Goal: Task Accomplishment & Management: Manage account settings

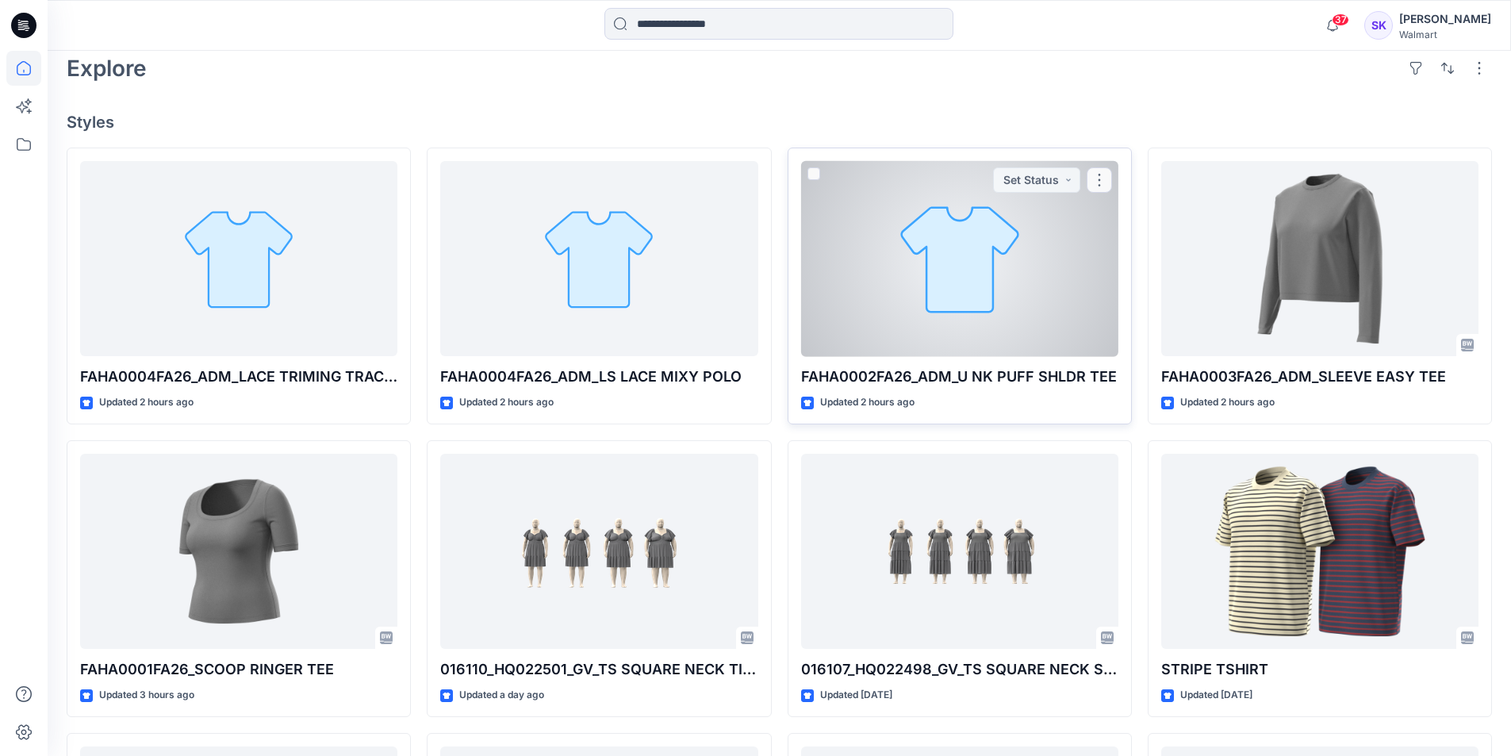
scroll to position [397, 0]
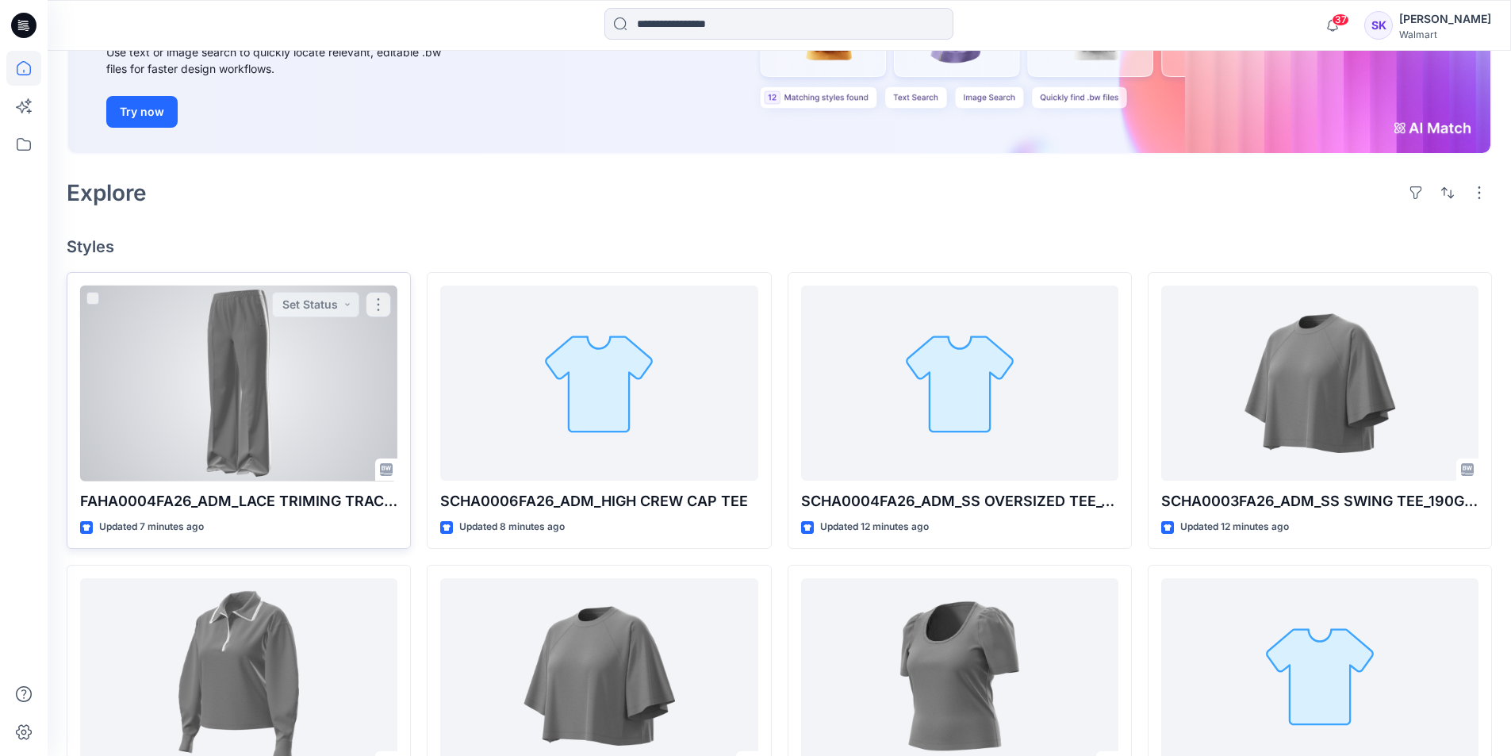
scroll to position [397, 0]
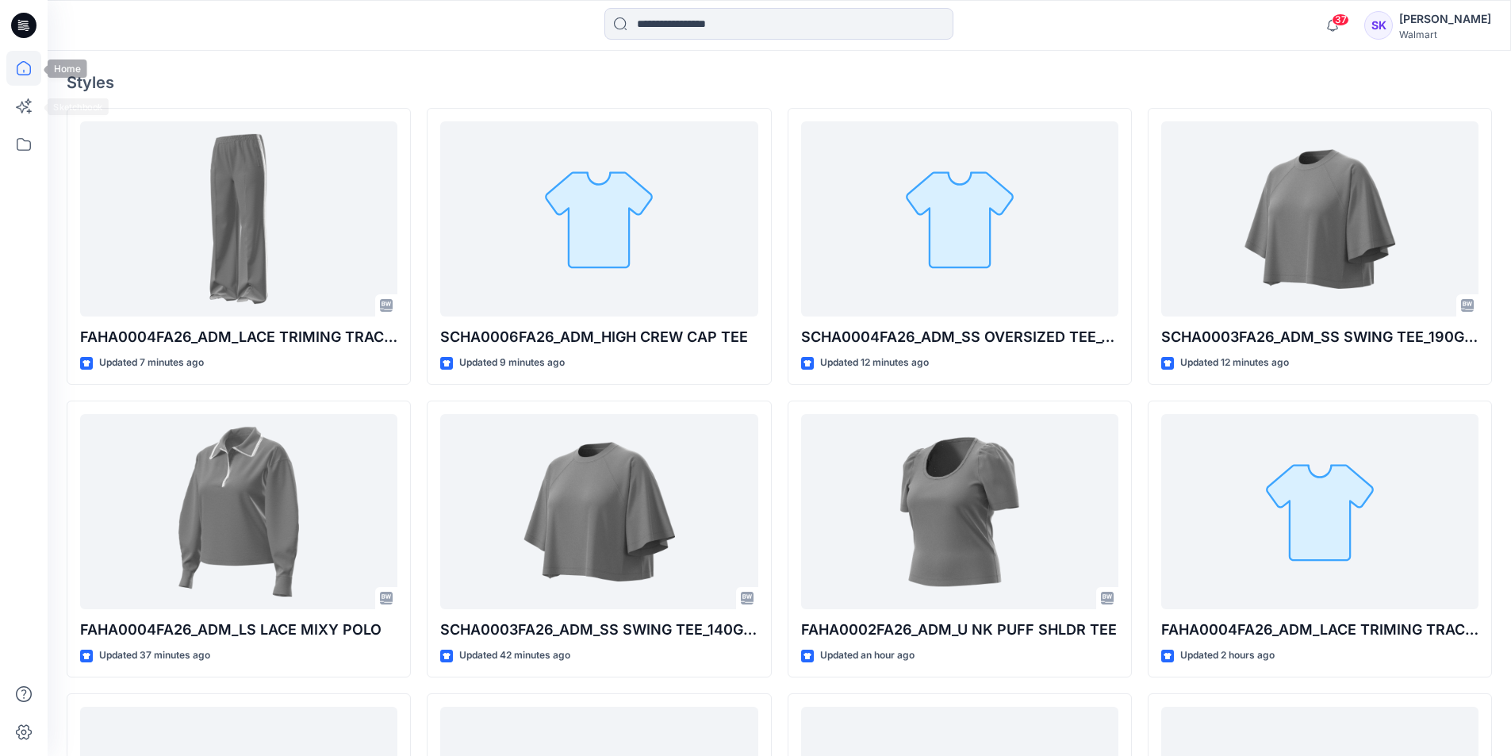
click at [13, 68] on icon at bounding box center [23, 68] width 35 height 35
click at [24, 148] on icon at bounding box center [23, 144] width 35 height 35
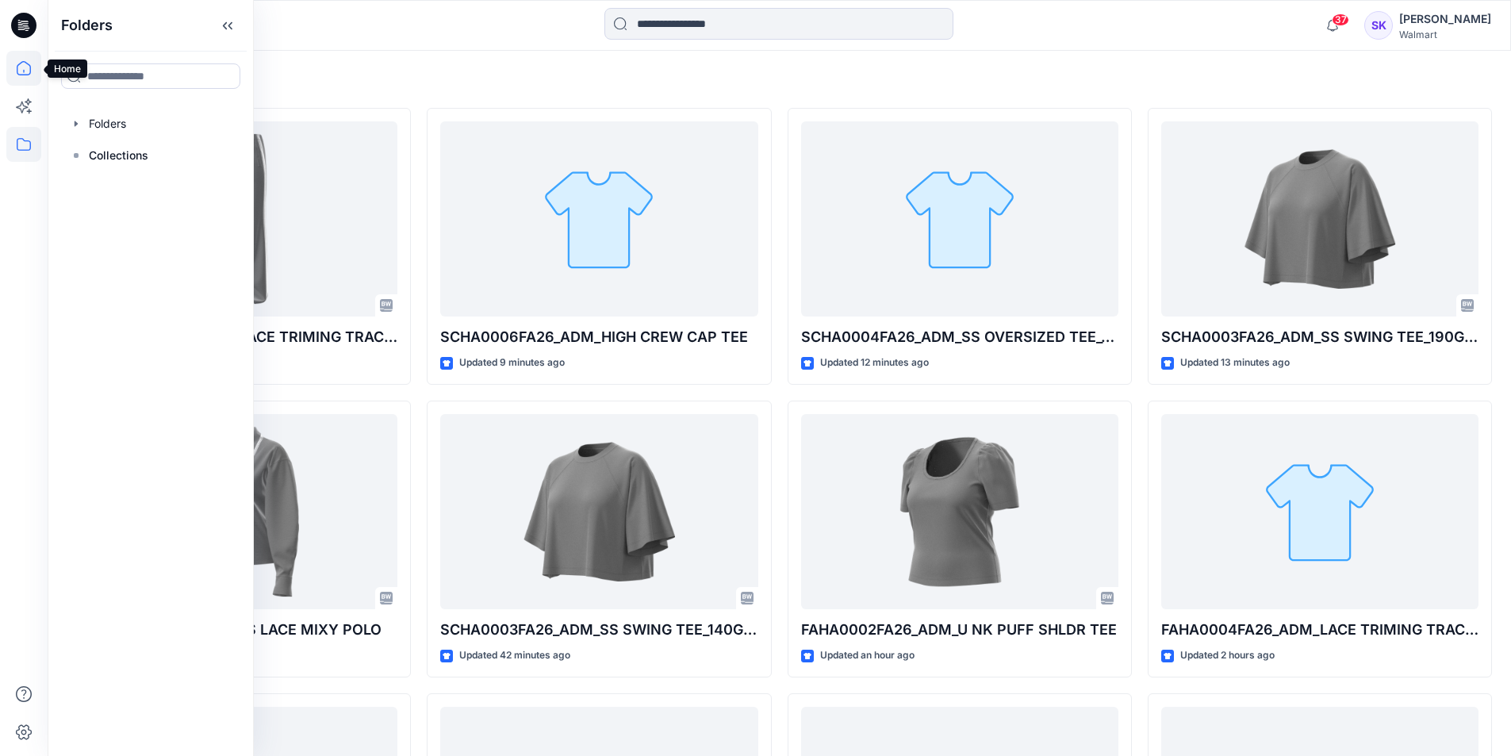
click at [35, 69] on icon at bounding box center [23, 68] width 35 height 35
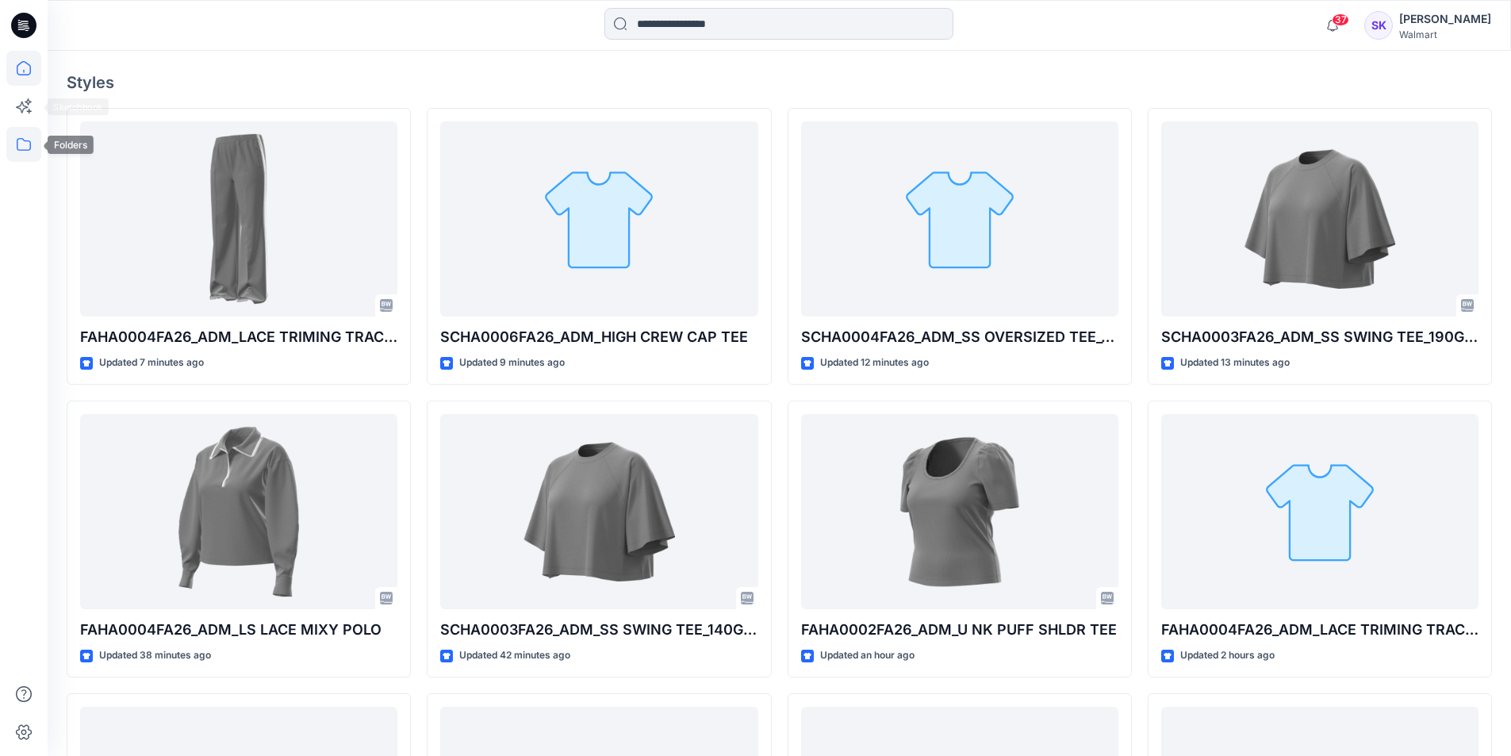
click at [24, 152] on icon at bounding box center [23, 144] width 35 height 35
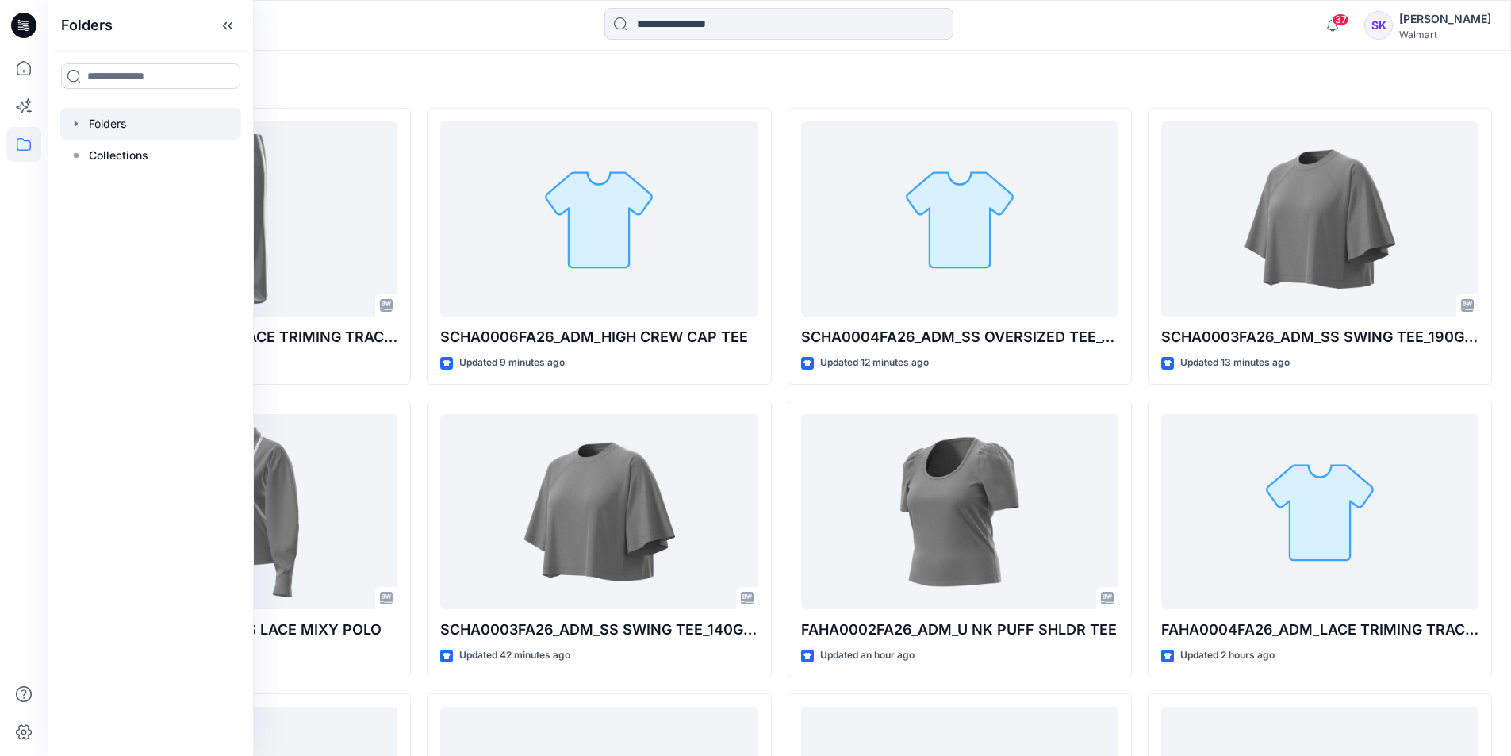
click at [98, 121] on div at bounding box center [150, 124] width 181 height 32
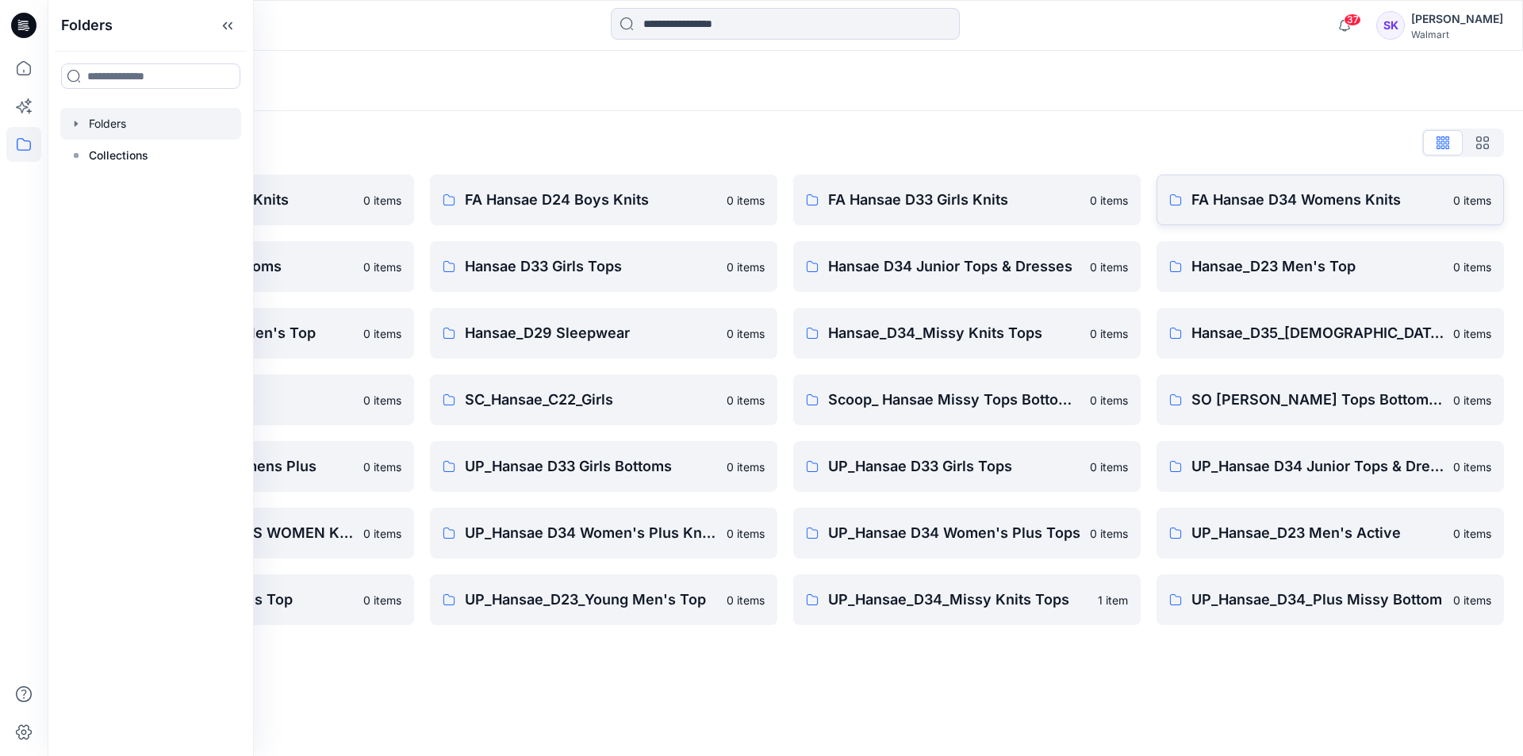
click at [1235, 201] on p "FA Hansae D34 Womens Knits" at bounding box center [1317, 200] width 252 height 22
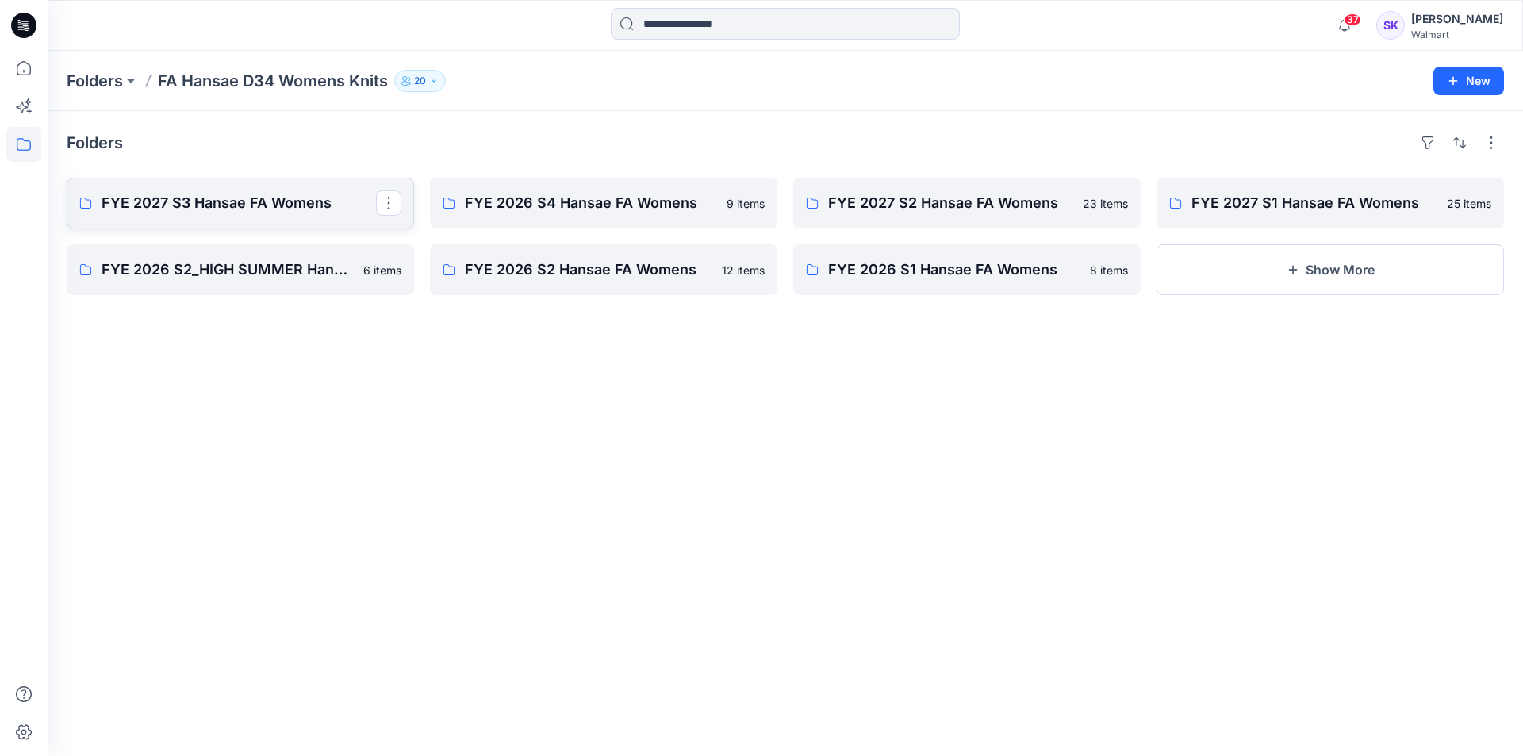
click at [297, 209] on p "FYE 2027 S3 Hansae FA Womens" at bounding box center [239, 203] width 274 height 22
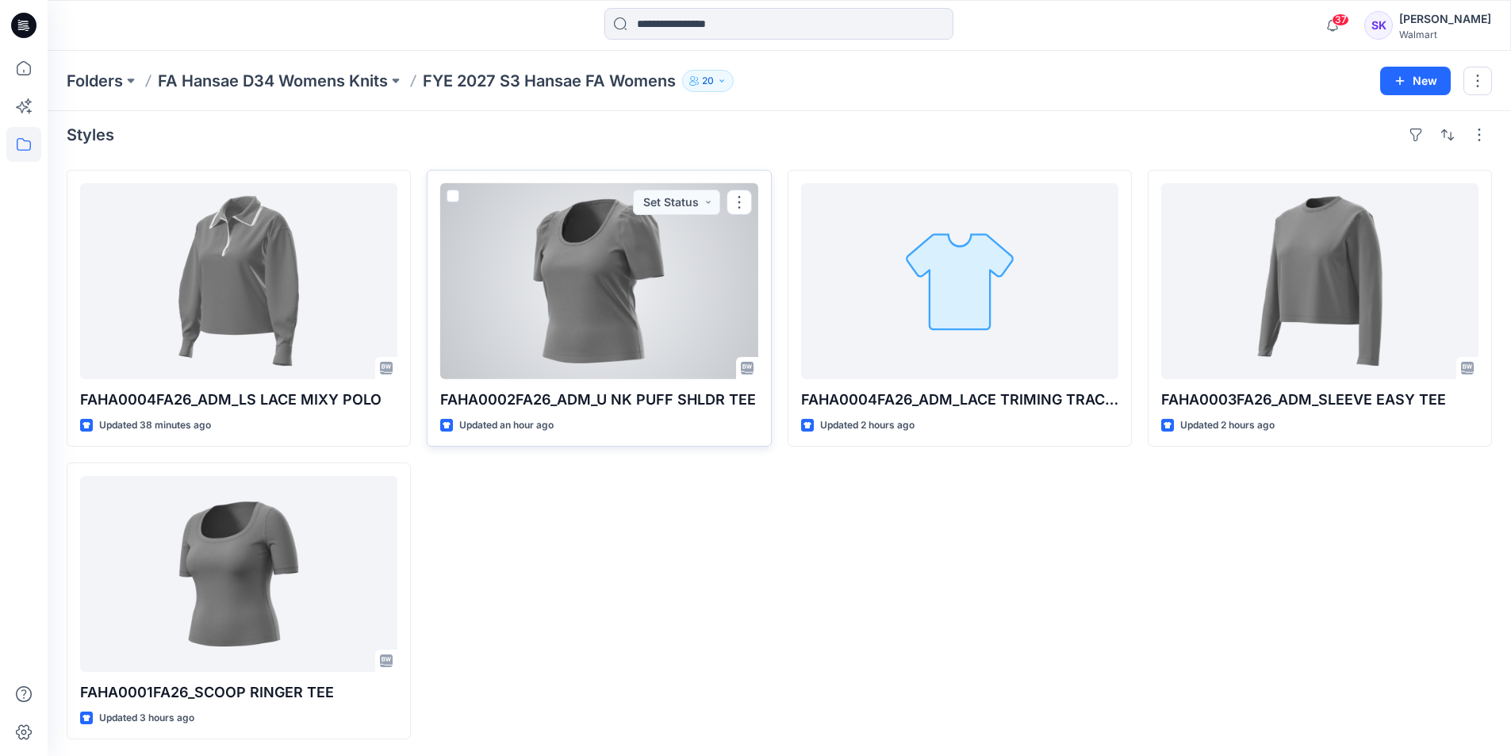
scroll to position [10, 0]
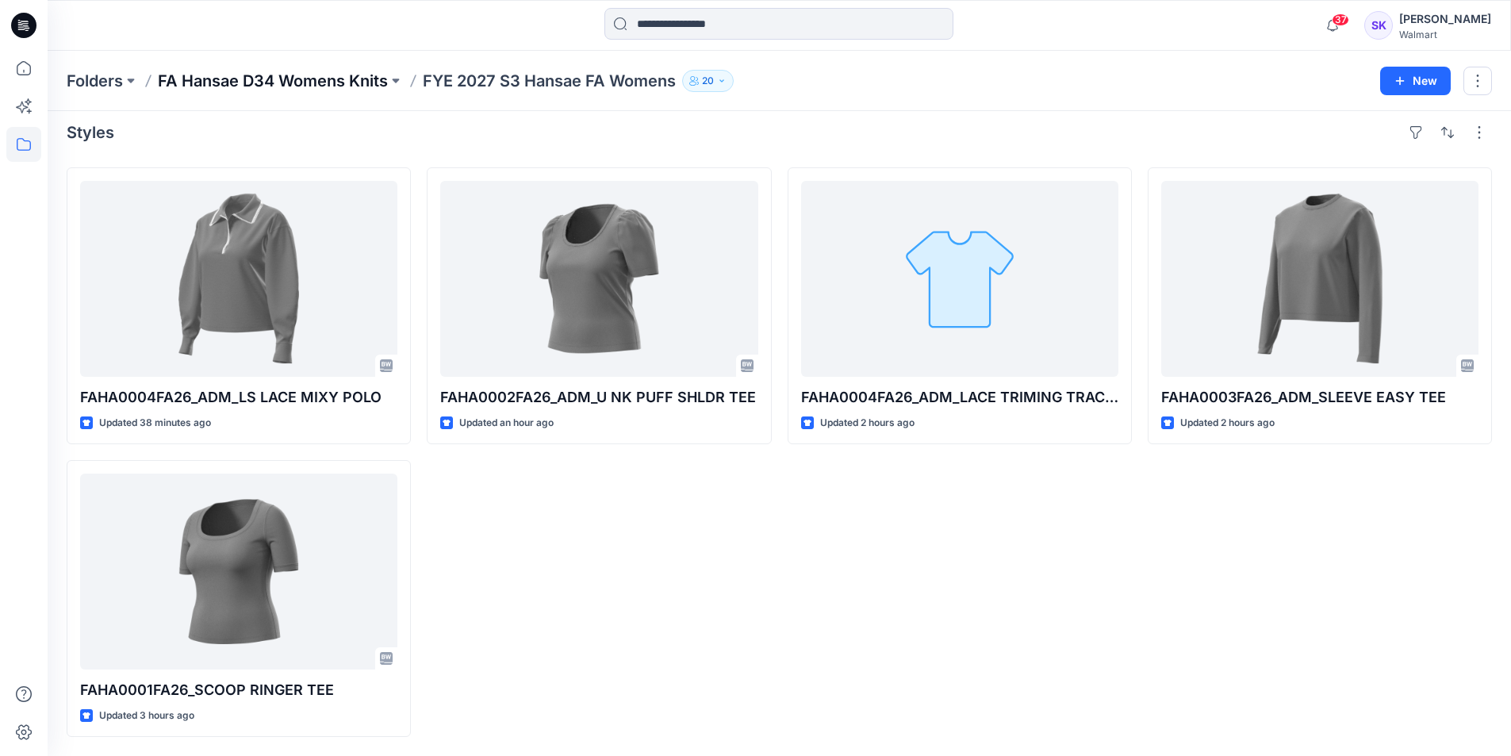
click at [246, 77] on p "FA Hansae D34 Womens Knits" at bounding box center [273, 81] width 230 height 22
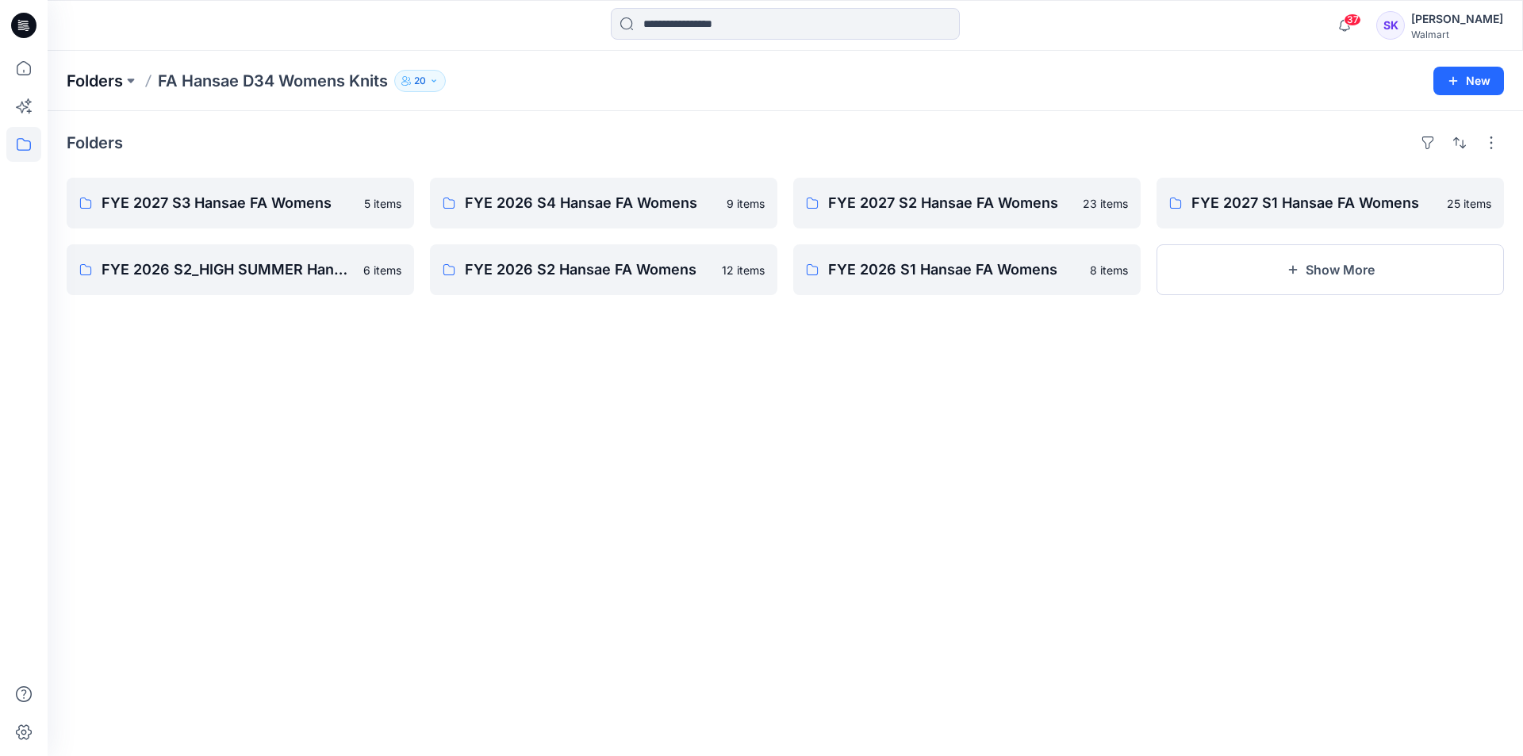
click at [111, 74] on p "Folders" at bounding box center [95, 81] width 56 height 22
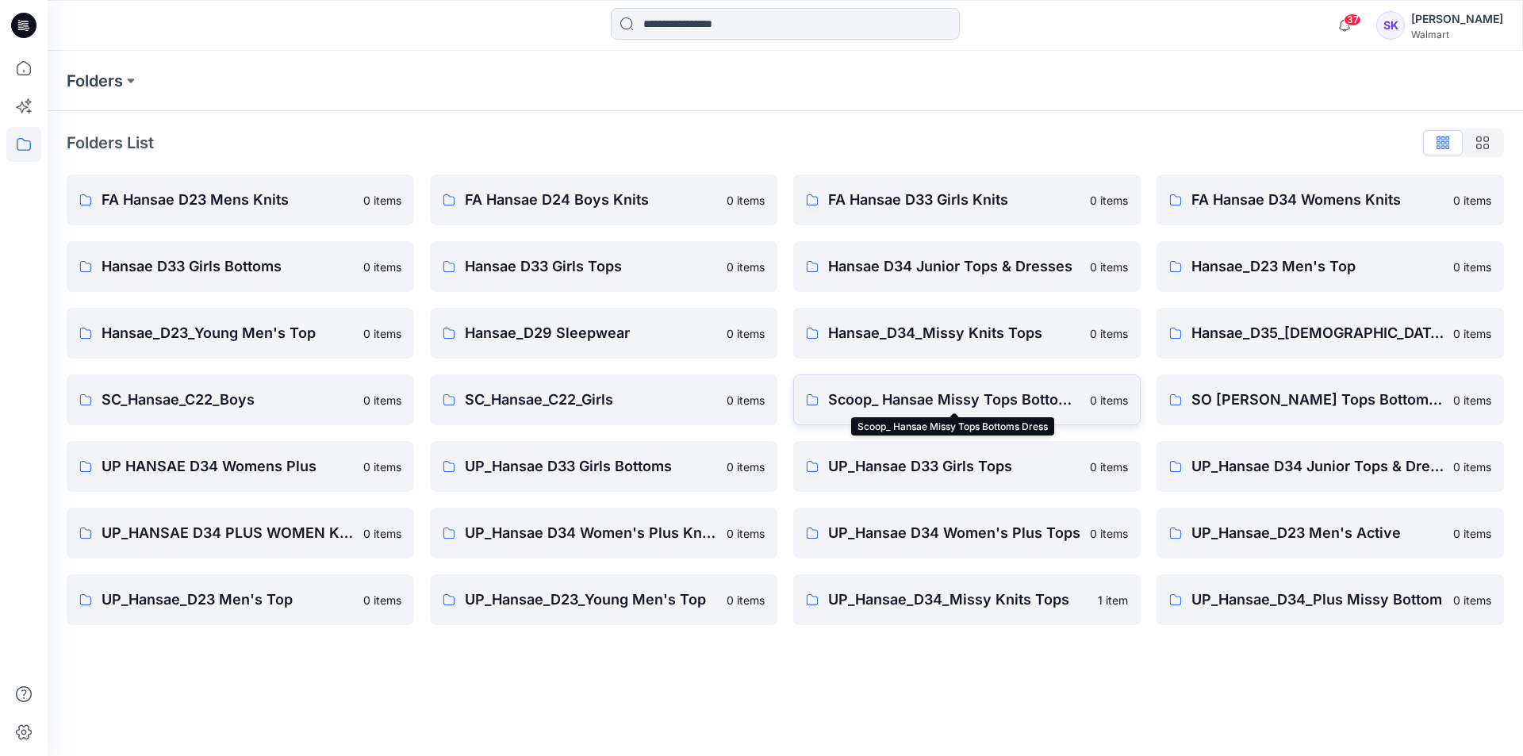
click at [944, 390] on p "Scoop_ Hansae Missy Tops Bottoms Dress" at bounding box center [954, 400] width 252 height 22
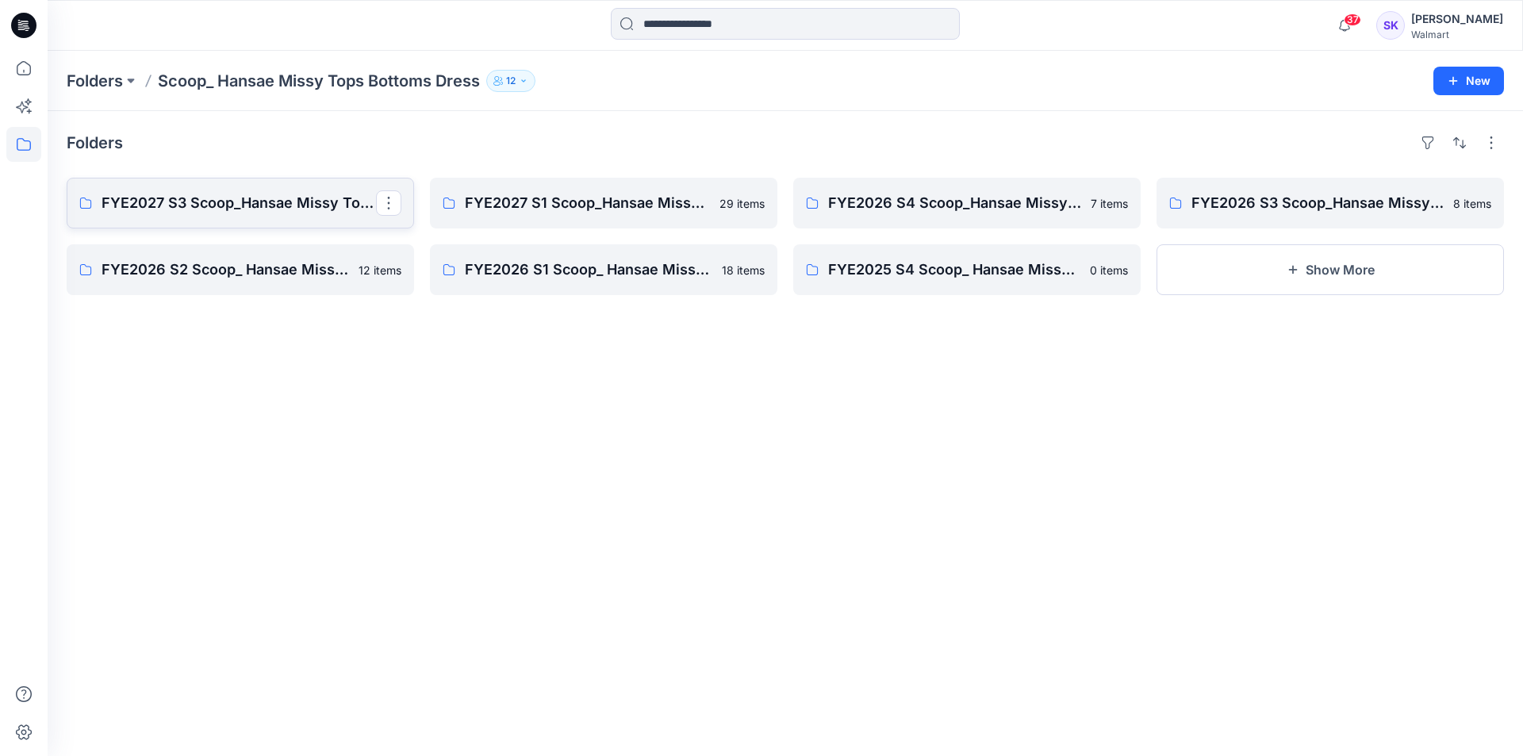
click at [334, 205] on p "FYE2027 S3 Scoop_Hansae Missy Tops Bottoms Dress Board" at bounding box center [239, 203] width 274 height 22
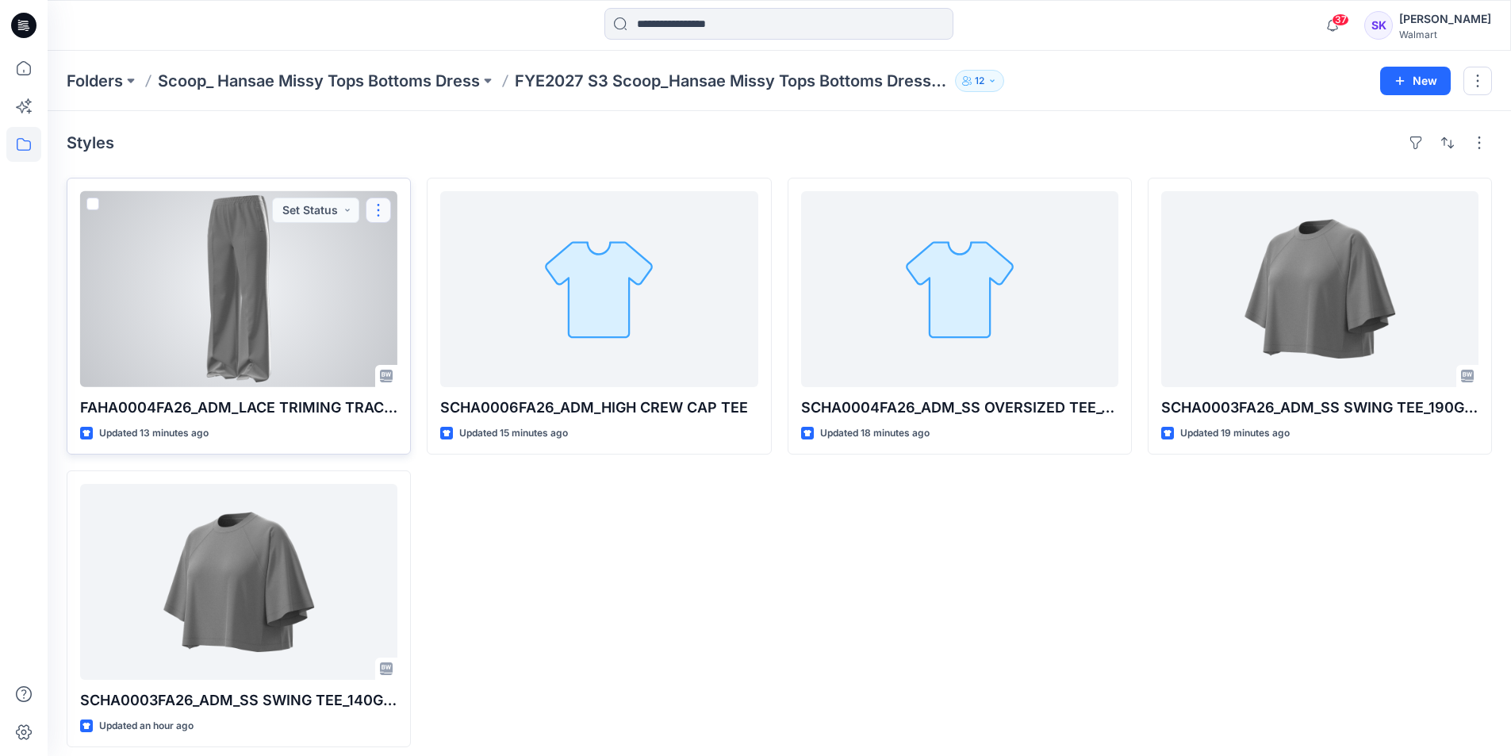
click at [378, 213] on button "button" at bounding box center [378, 209] width 25 height 25
drag, startPoint x: 284, startPoint y: 262, endPoint x: 374, endPoint y: 210, distance: 103.4
click at [374, 210] on button "button" at bounding box center [378, 209] width 25 height 25
click at [423, 247] on button "Edit" at bounding box center [454, 246] width 171 height 29
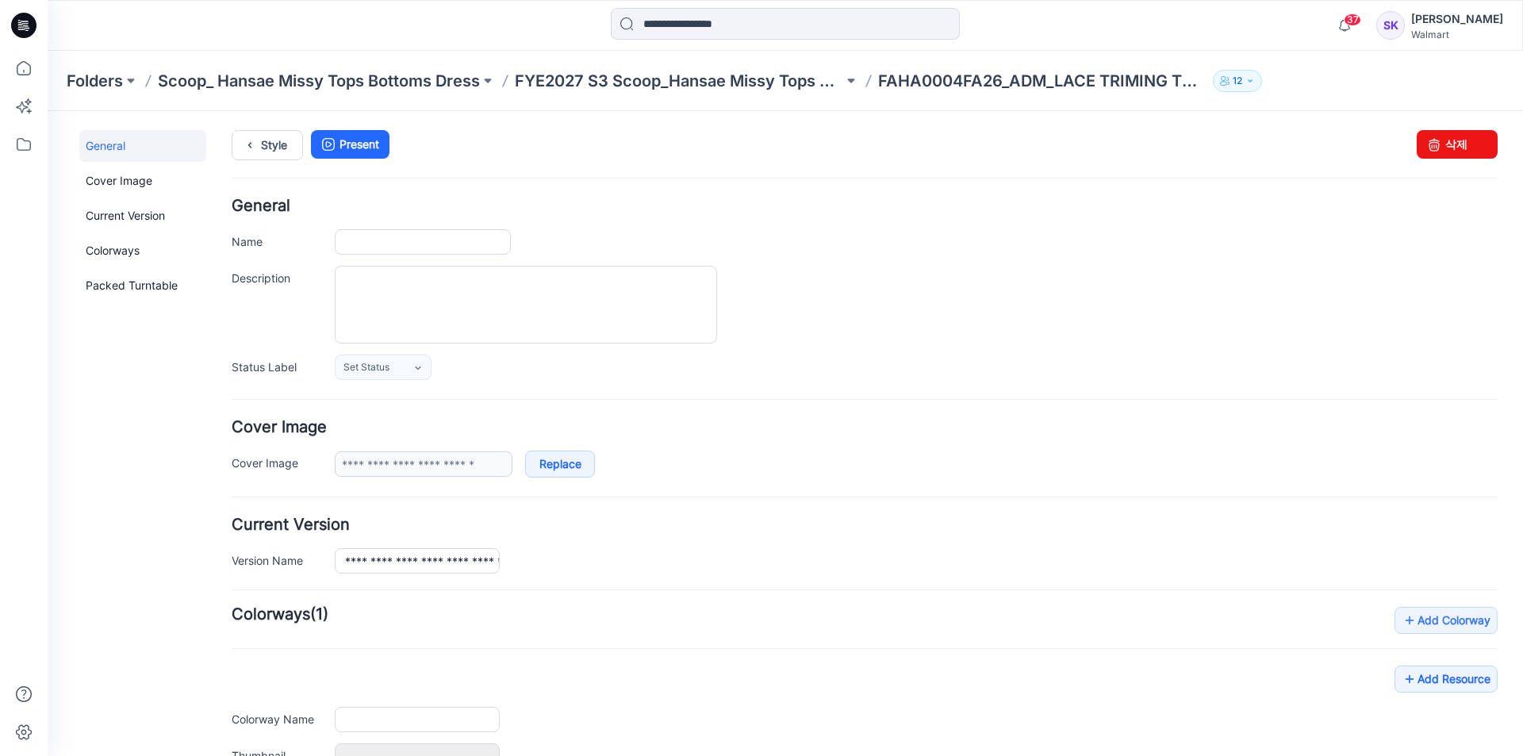
type input "**********"
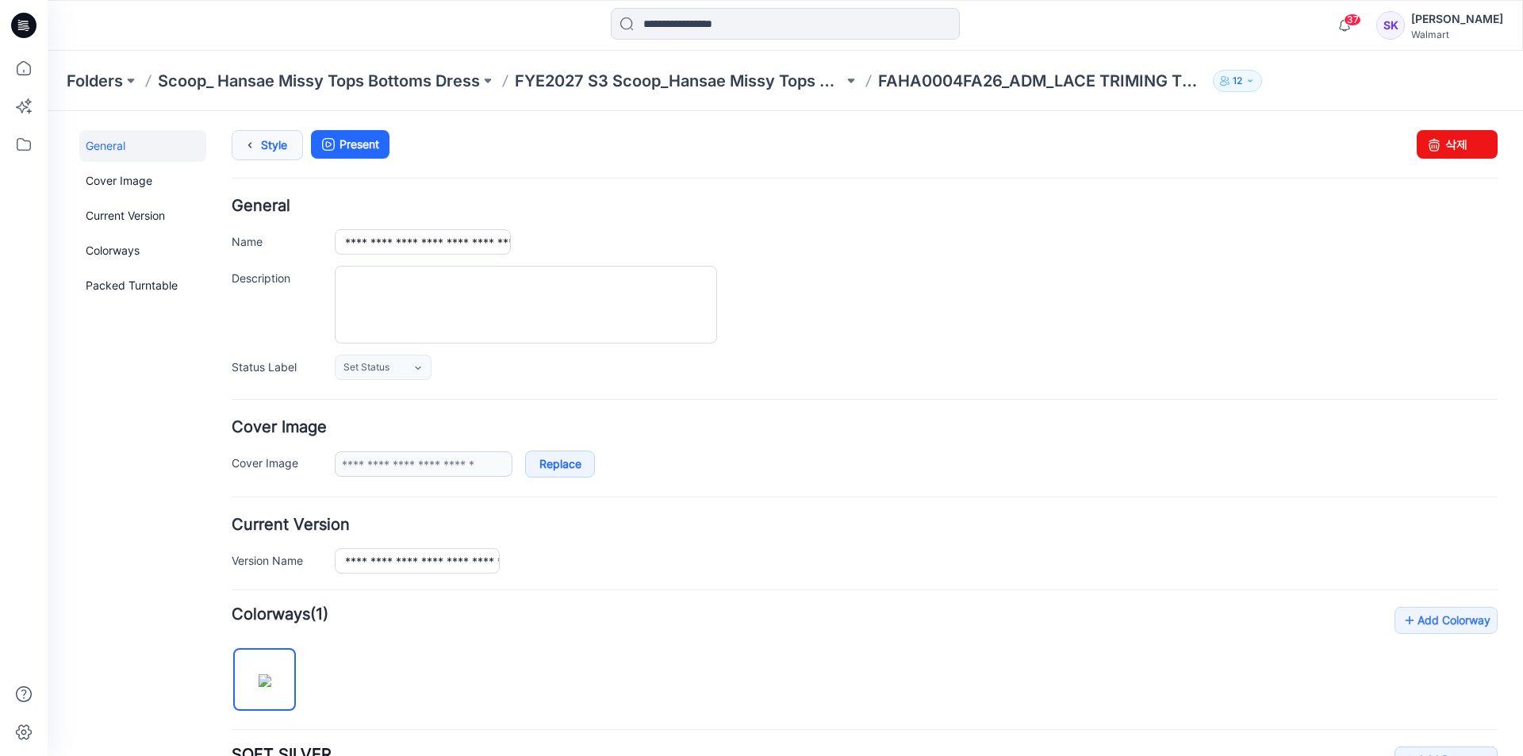
click at [270, 153] on link "Style" at bounding box center [267, 145] width 71 height 30
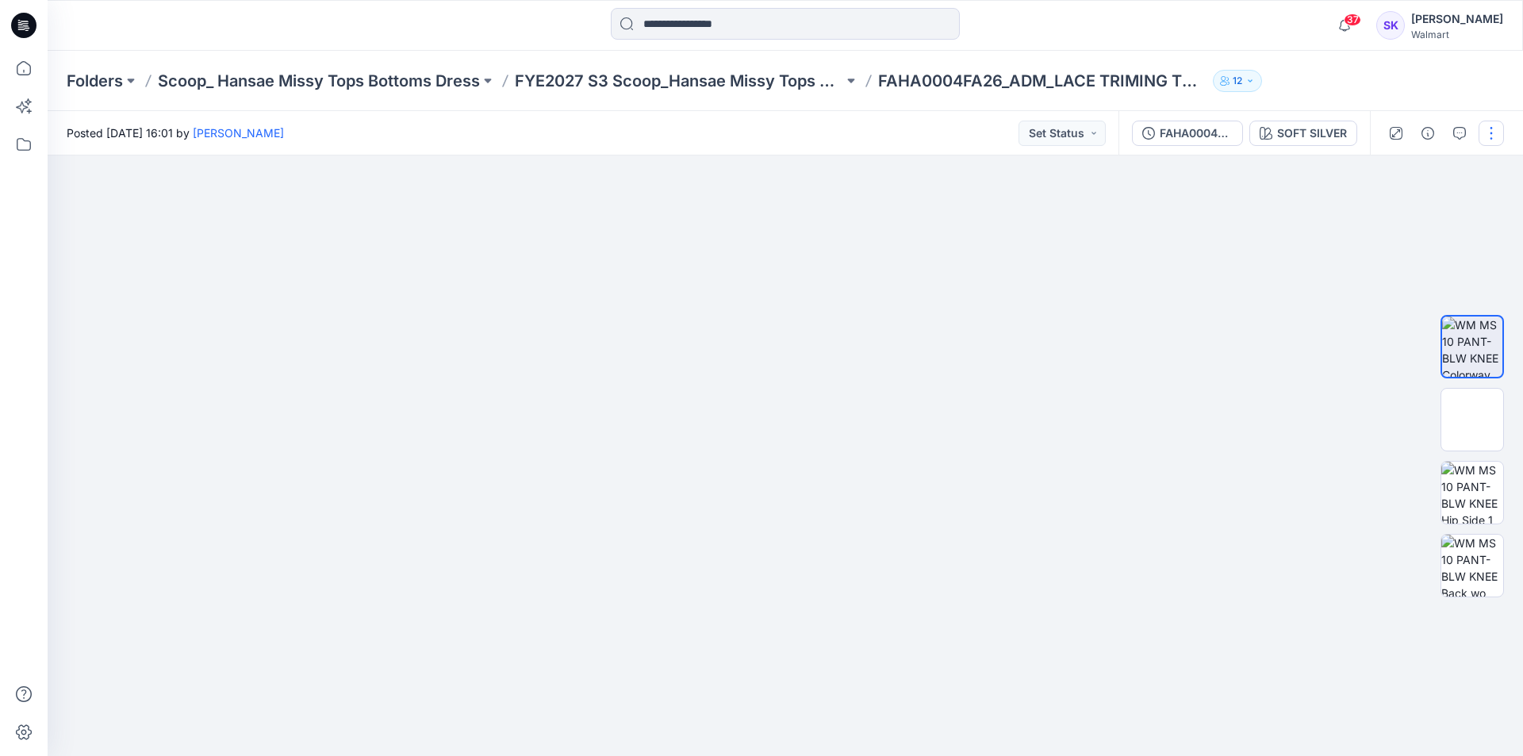
click at [1485, 139] on button "button" at bounding box center [1490, 133] width 25 height 25
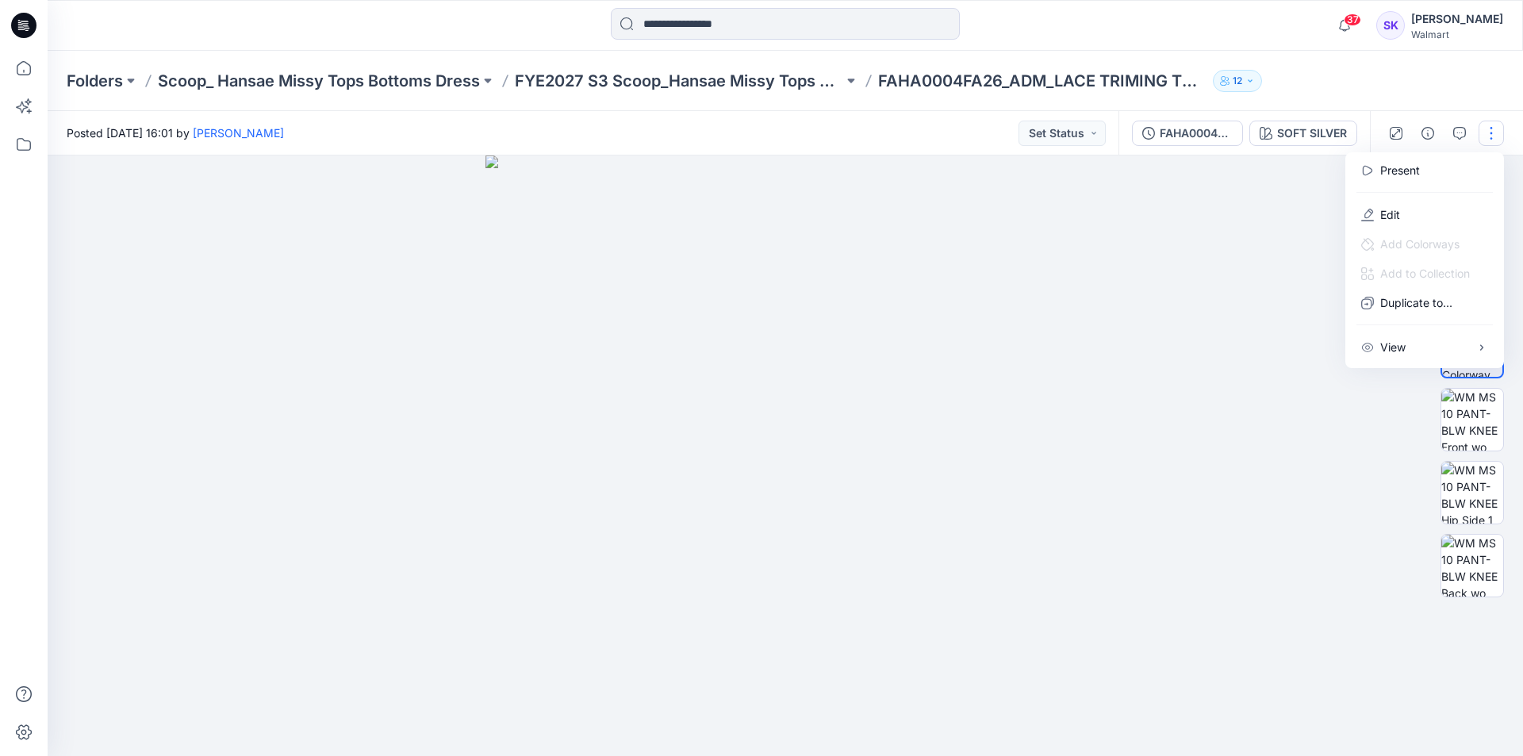
click at [892, 125] on div "Posted Thursday, October 02, 2025 16:01 by Stephanie Kang Set Status" at bounding box center [583, 133] width 1071 height 44
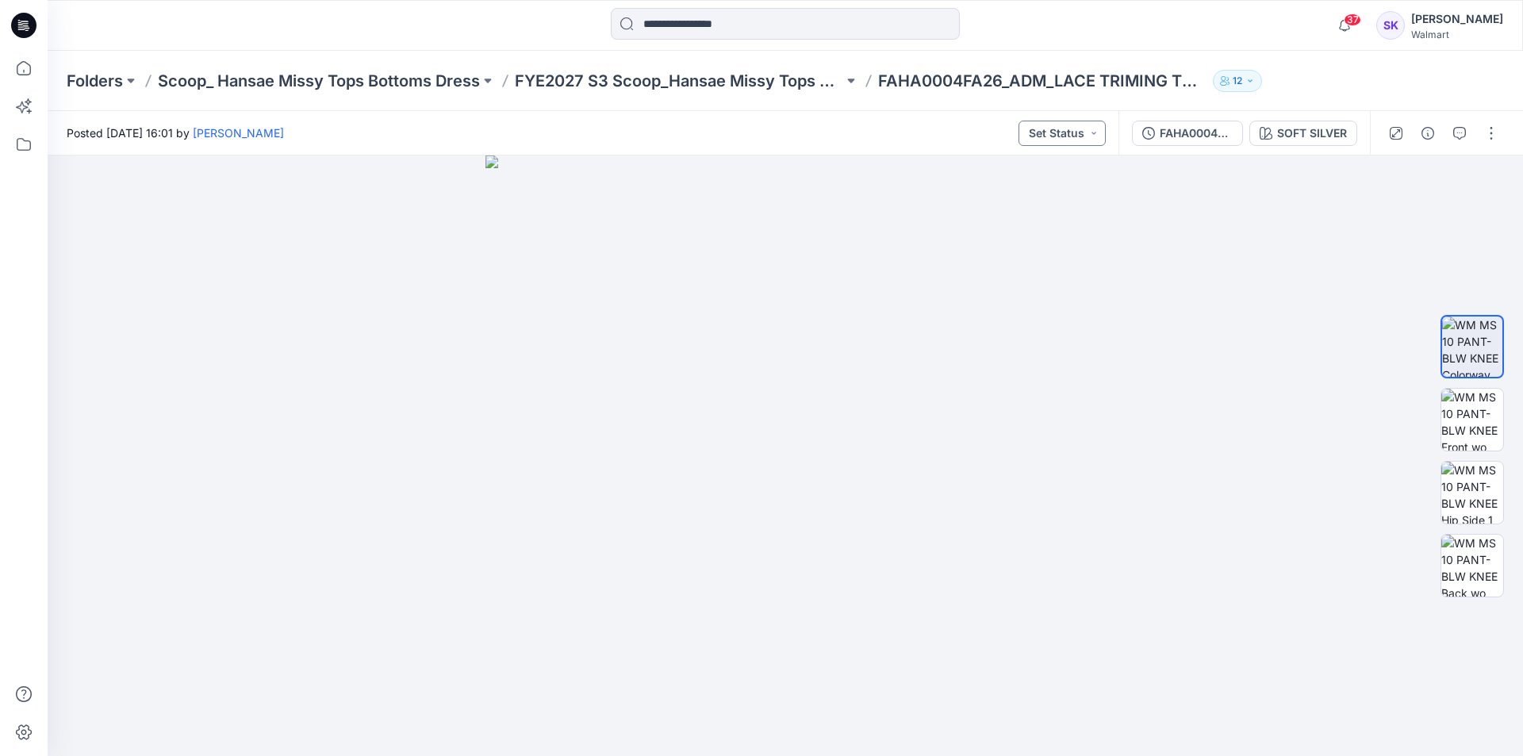
click at [1074, 135] on button "Set Status" at bounding box center [1061, 133] width 87 height 25
click at [881, 134] on div "Posted Thursday, October 02, 2025 16:01 by Stephanie Kang Set Status Set Status…" at bounding box center [583, 133] width 1071 height 44
click at [1489, 130] on button "button" at bounding box center [1490, 133] width 25 height 25
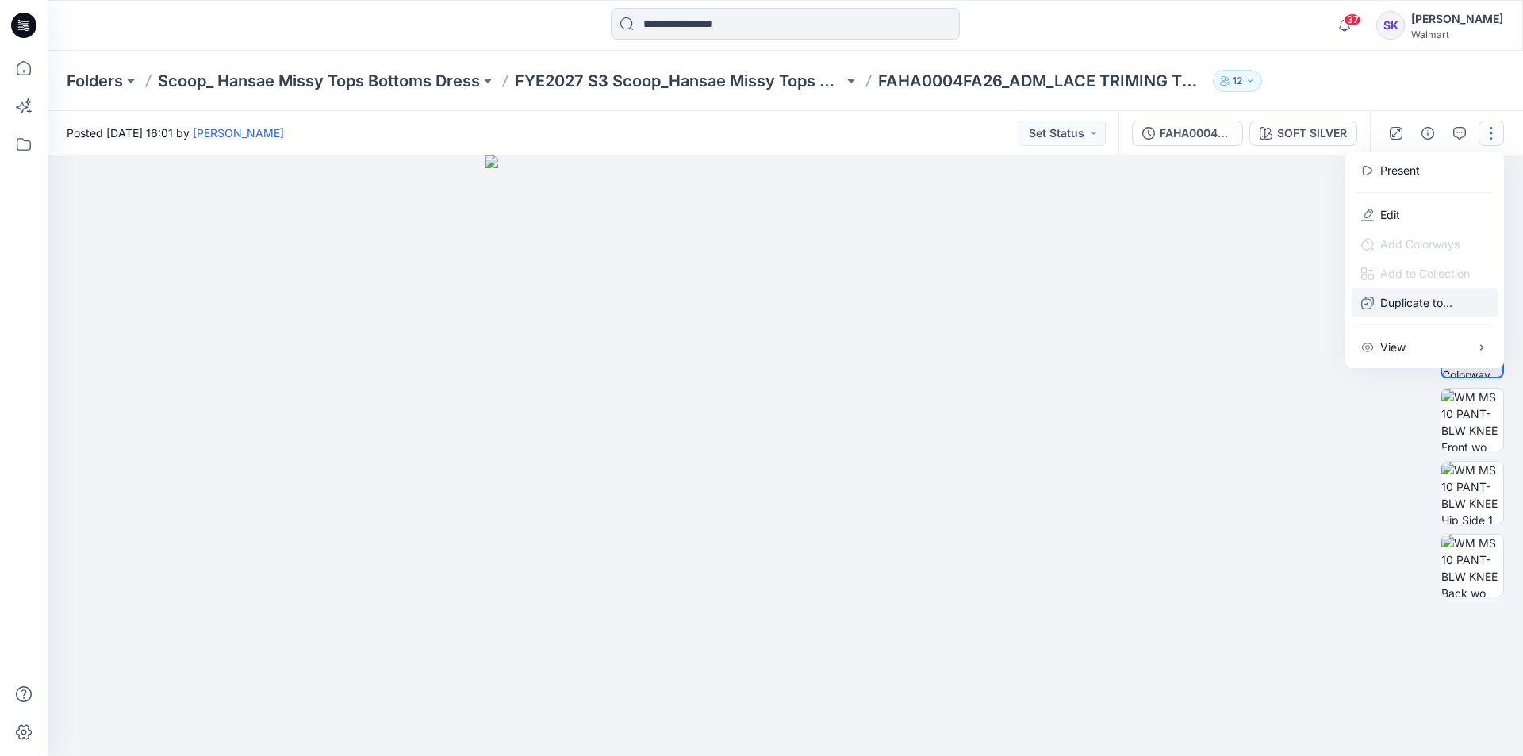
click at [1386, 302] on p "Duplicate to..." at bounding box center [1416, 302] width 72 height 17
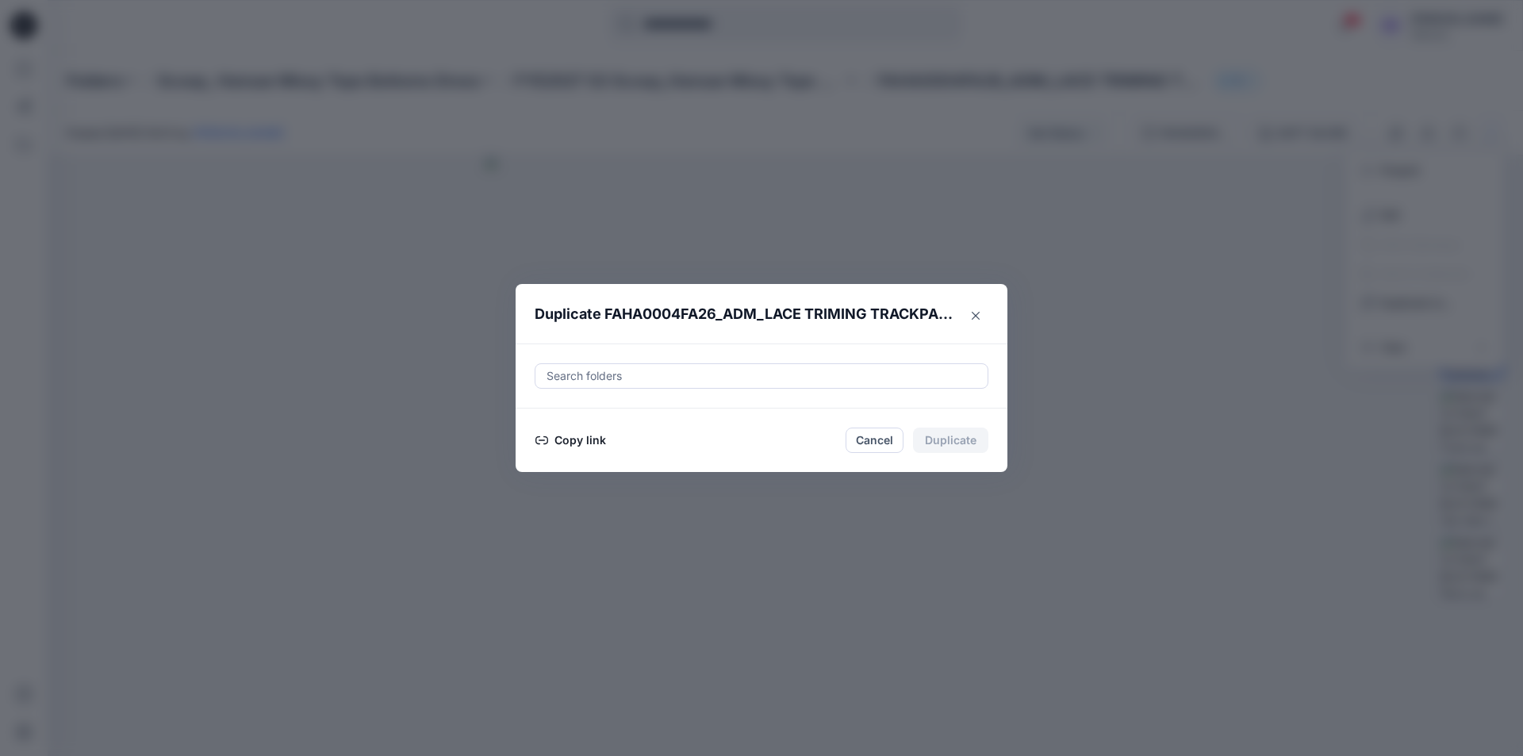
click at [810, 380] on div at bounding box center [761, 375] width 433 height 19
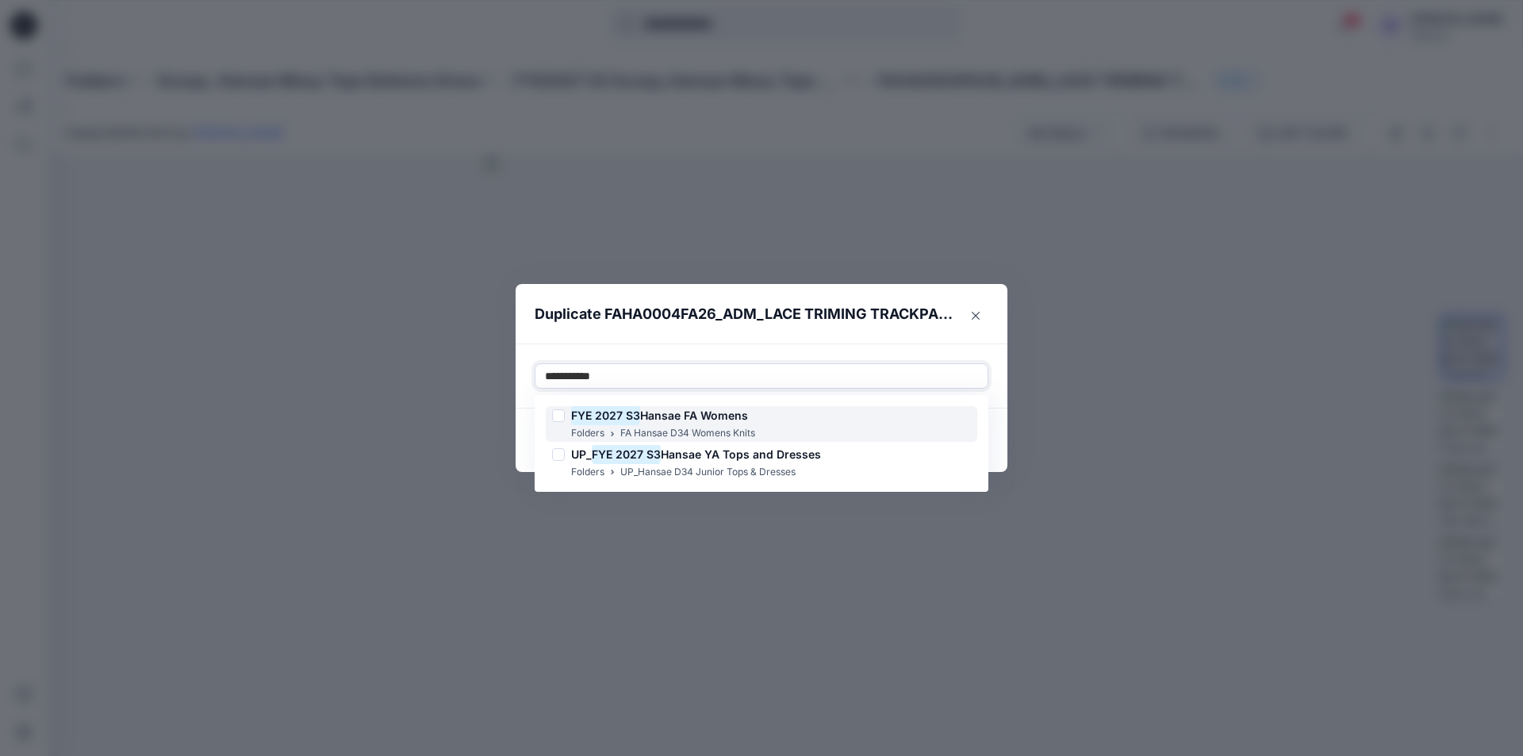
click at [697, 418] on span "Hansae FA Womens" at bounding box center [694, 414] width 108 height 13
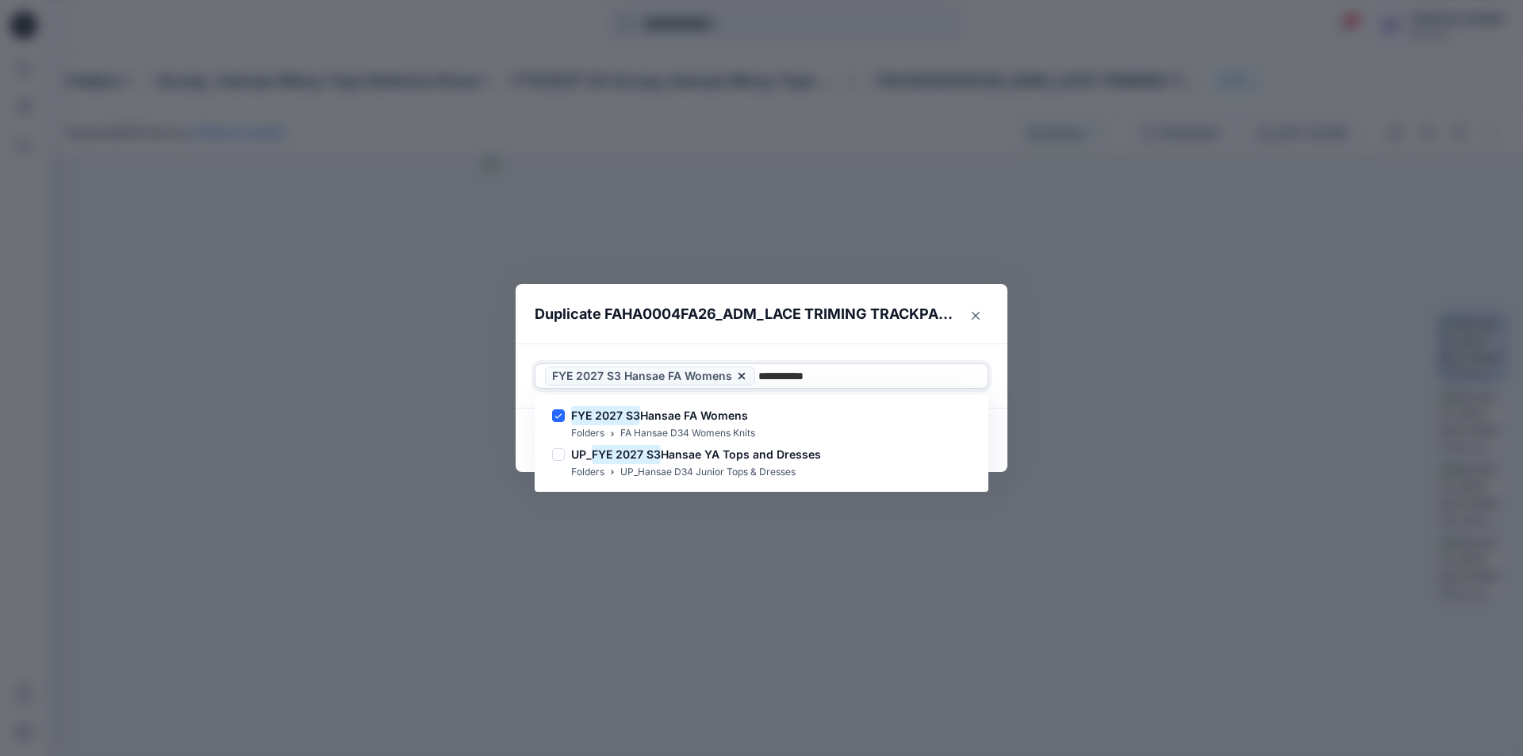
type input "**********"
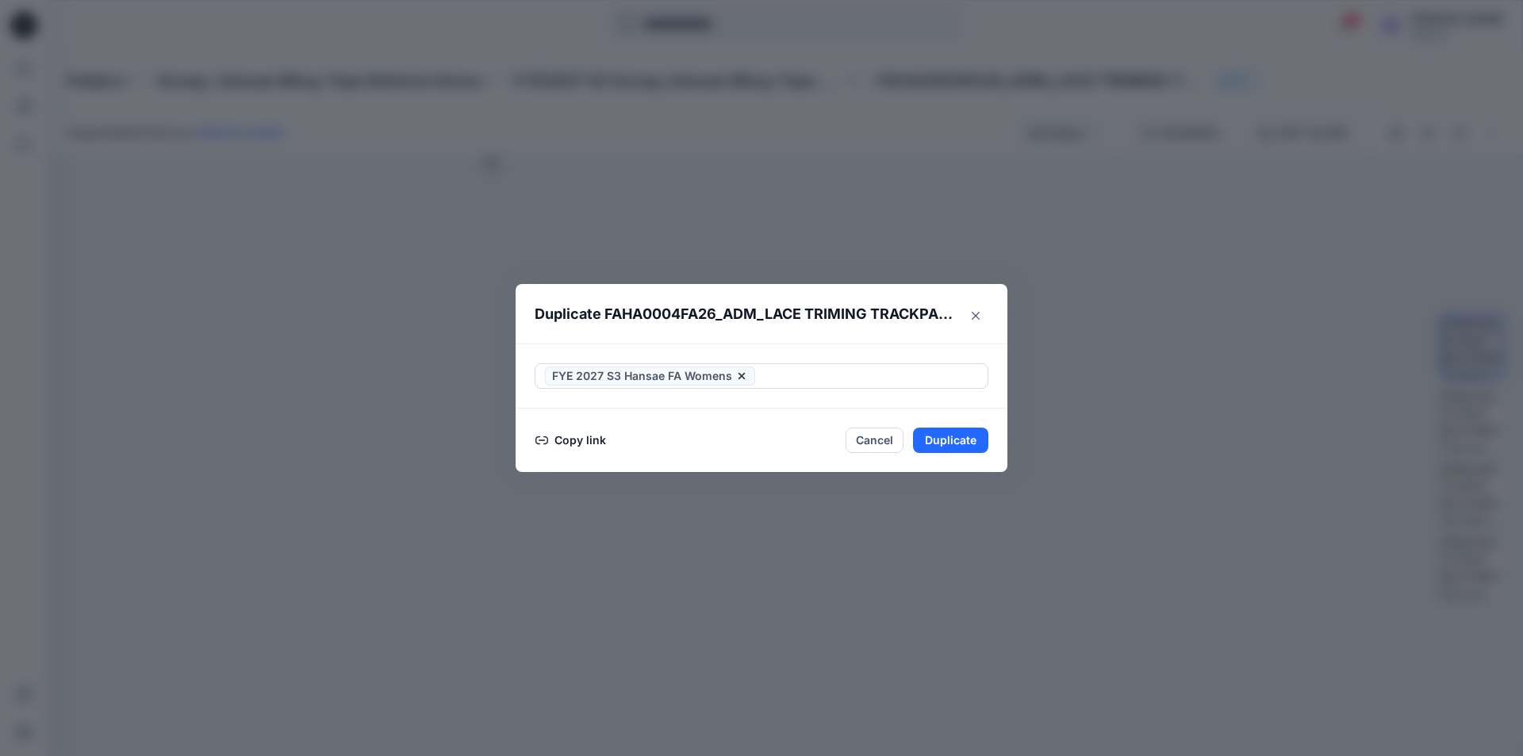
click at [895, 351] on div "FYE 2027 S3 Hansae FA Womens" at bounding box center [762, 375] width 492 height 65
click at [937, 431] on button "Duplicate" at bounding box center [950, 439] width 75 height 25
click at [960, 435] on button "Close" at bounding box center [963, 440] width 52 height 25
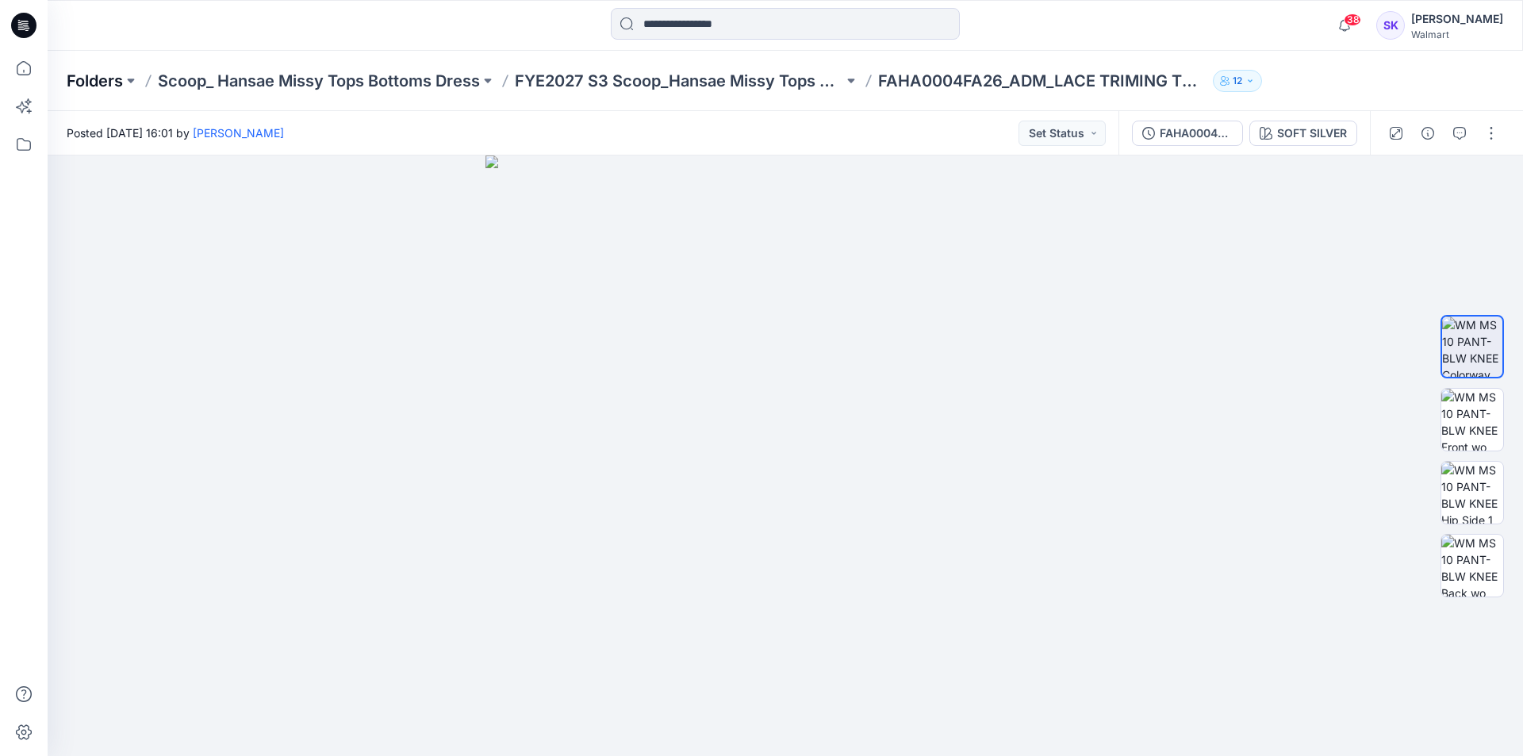
click at [82, 78] on p "Folders" at bounding box center [95, 81] width 56 height 22
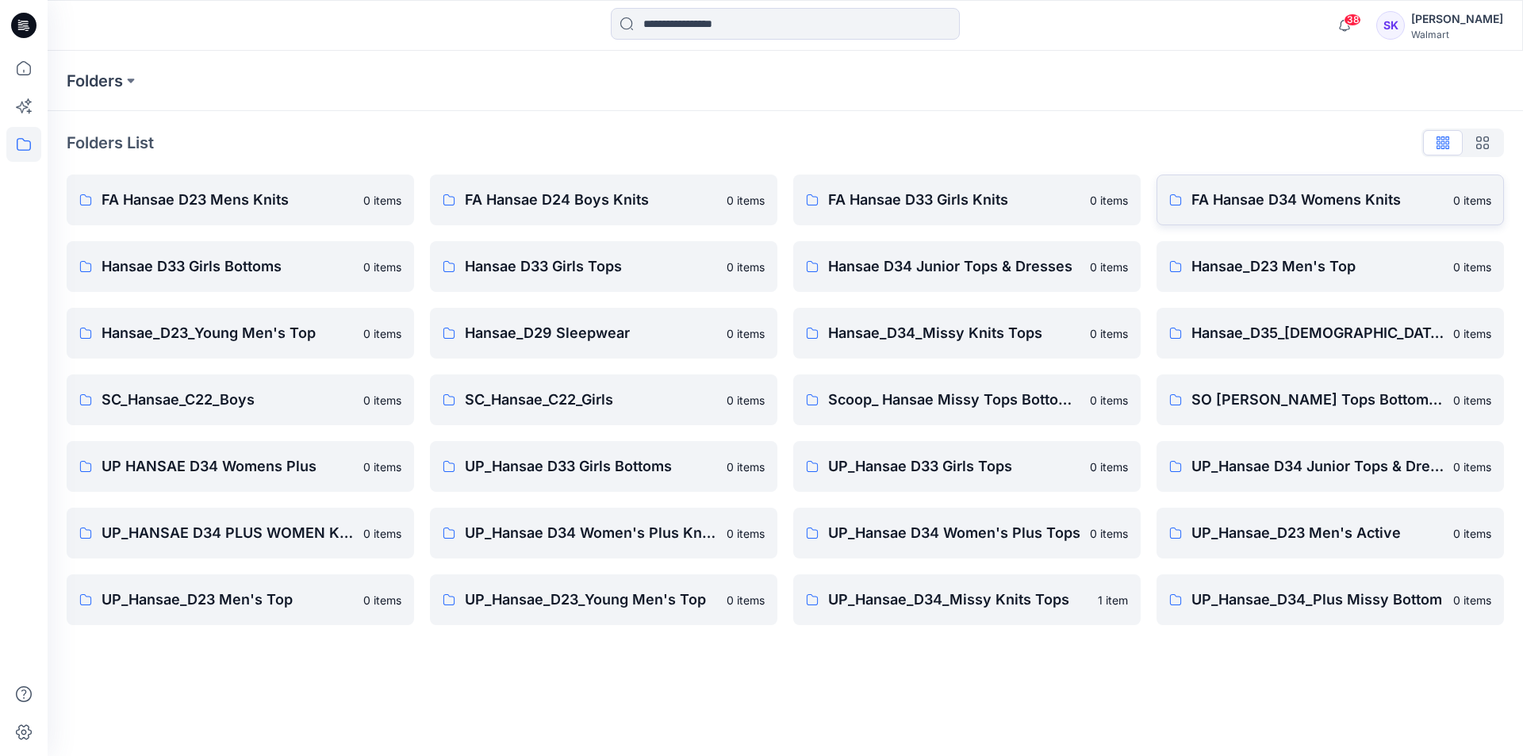
click at [1212, 191] on p "FA Hansae D34 Womens Knits" at bounding box center [1317, 200] width 252 height 22
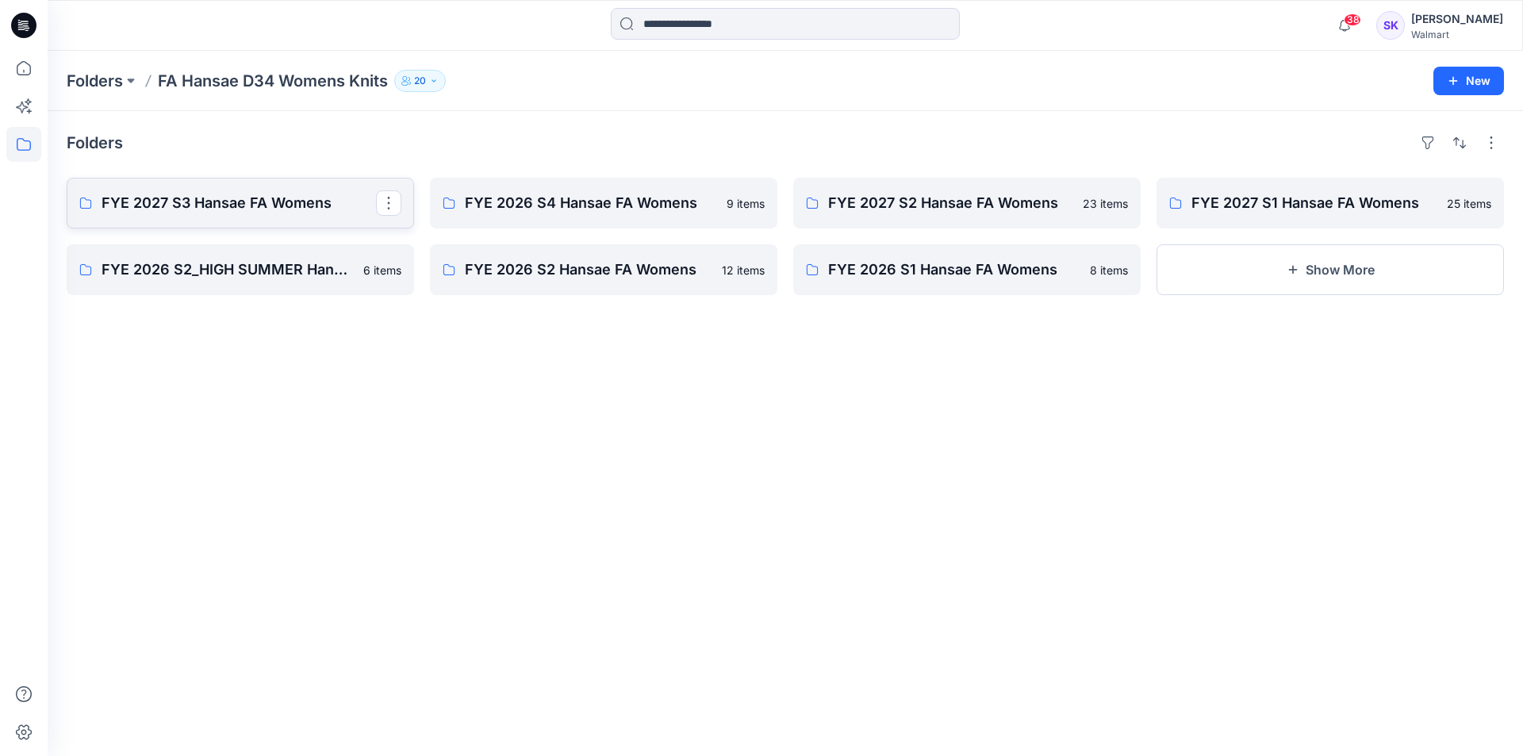
click at [273, 200] on p "FYE 2027 S3 Hansae FA Womens" at bounding box center [239, 203] width 274 height 22
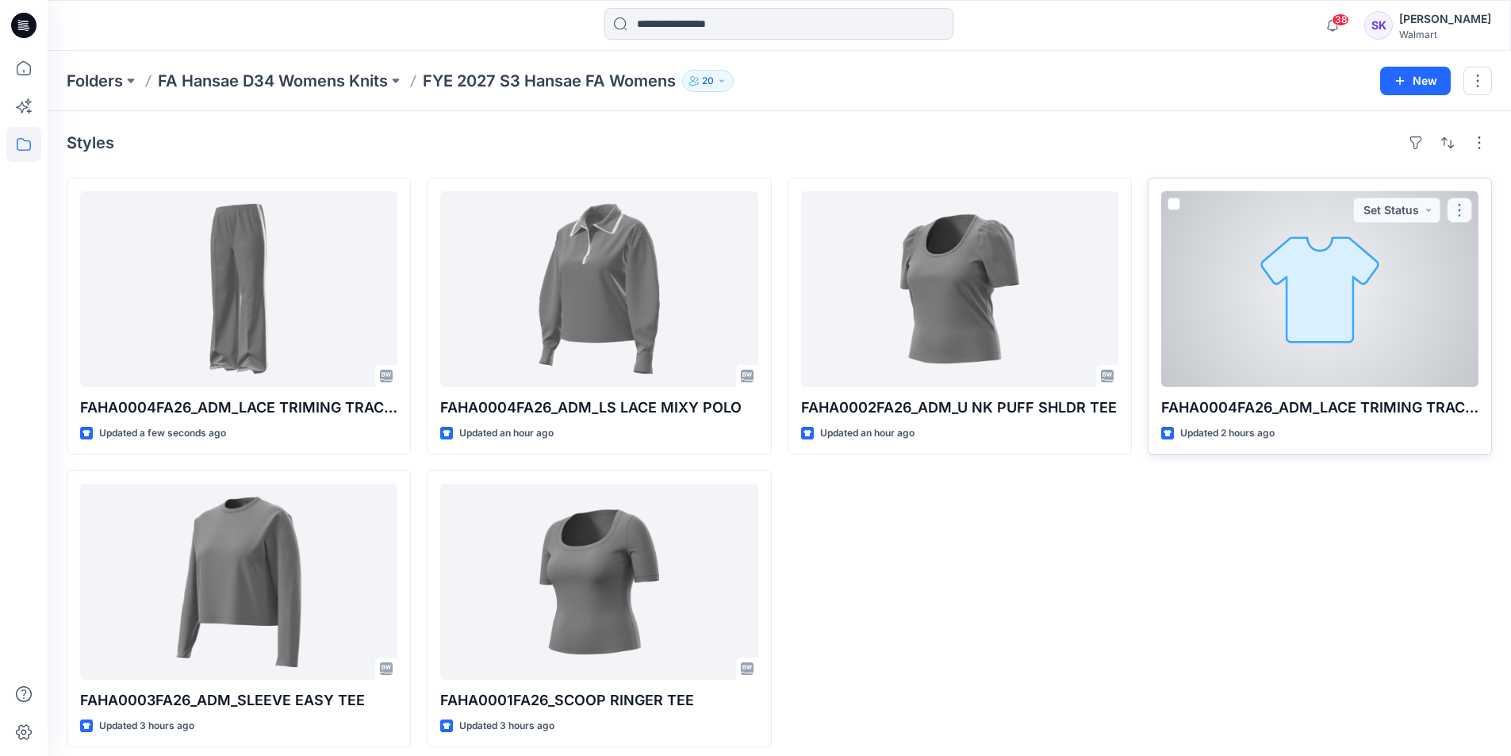
click at [1468, 213] on button "button" at bounding box center [1459, 209] width 25 height 25
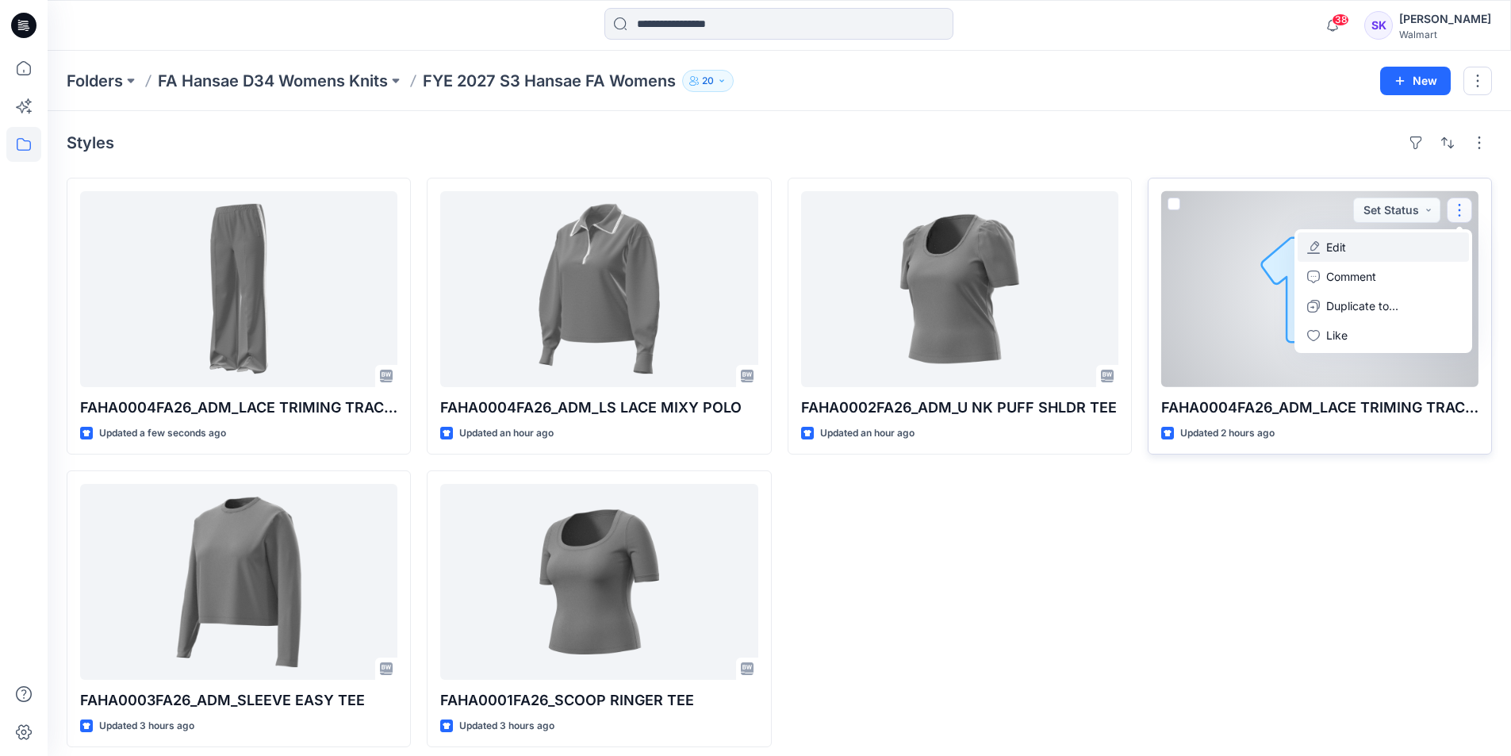
click at [1349, 247] on button "Edit" at bounding box center [1383, 246] width 171 height 29
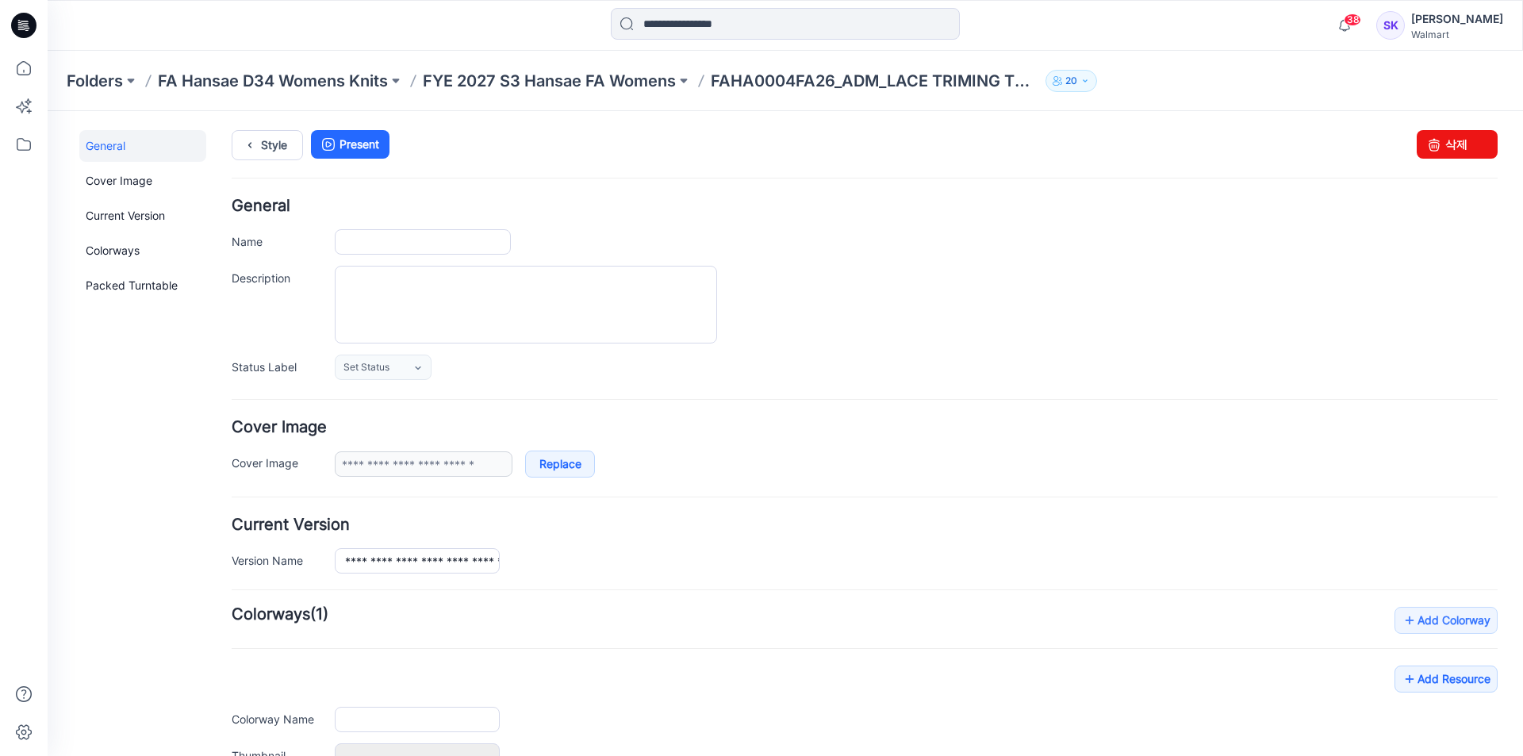
type input "**********"
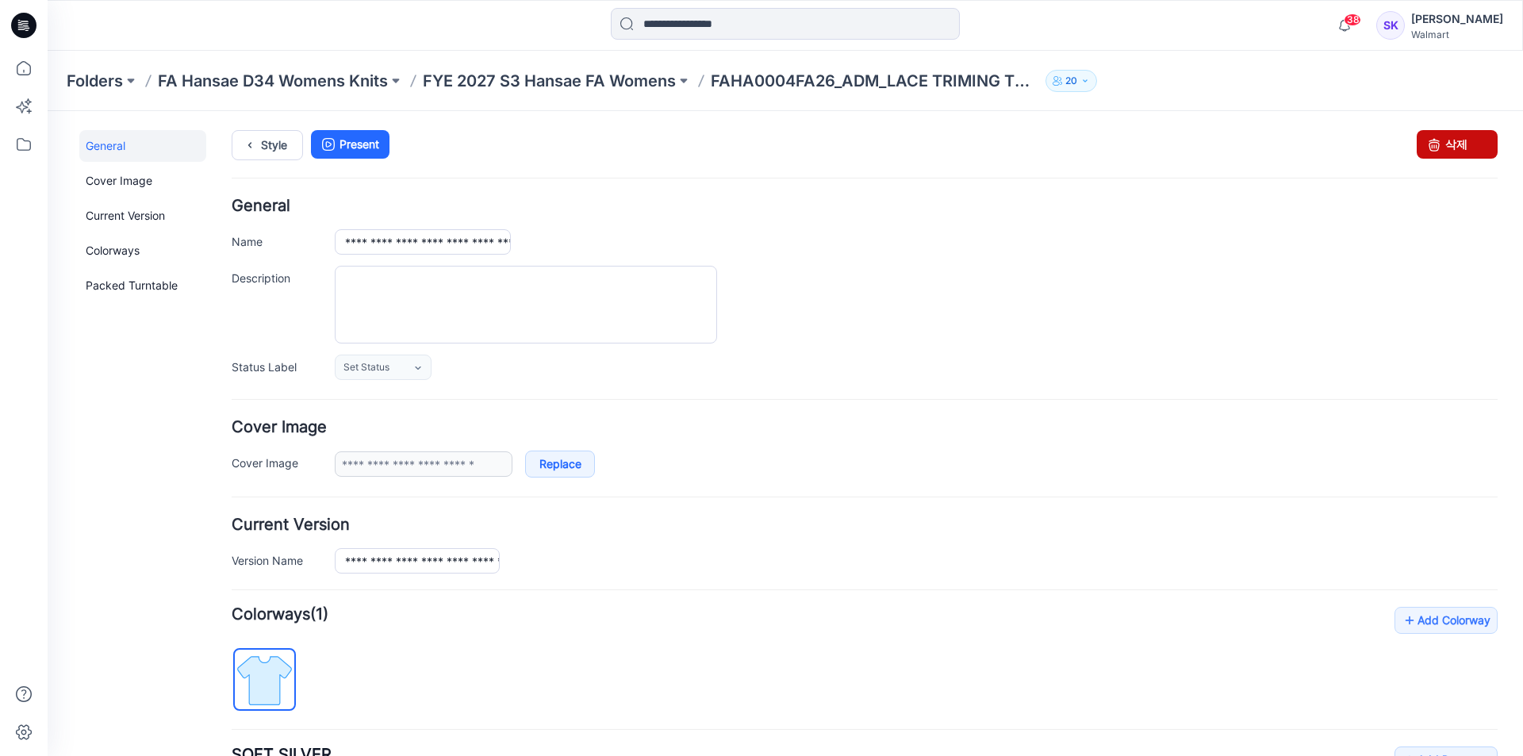
click at [1437, 148] on link "삭제" at bounding box center [1456, 144] width 81 height 29
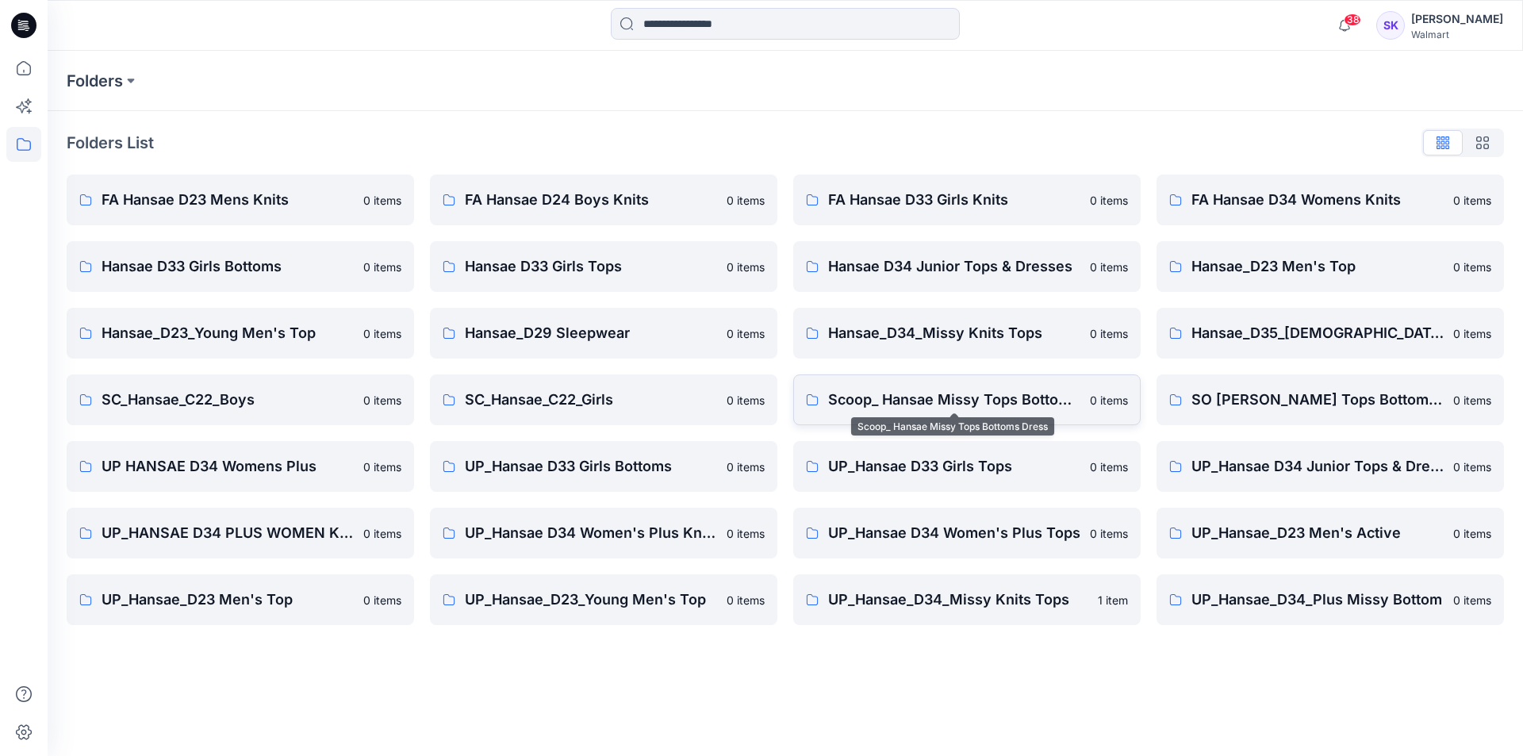
click at [960, 399] on p "Scoop_ Hansae Missy Tops Bottoms Dress" at bounding box center [954, 400] width 252 height 22
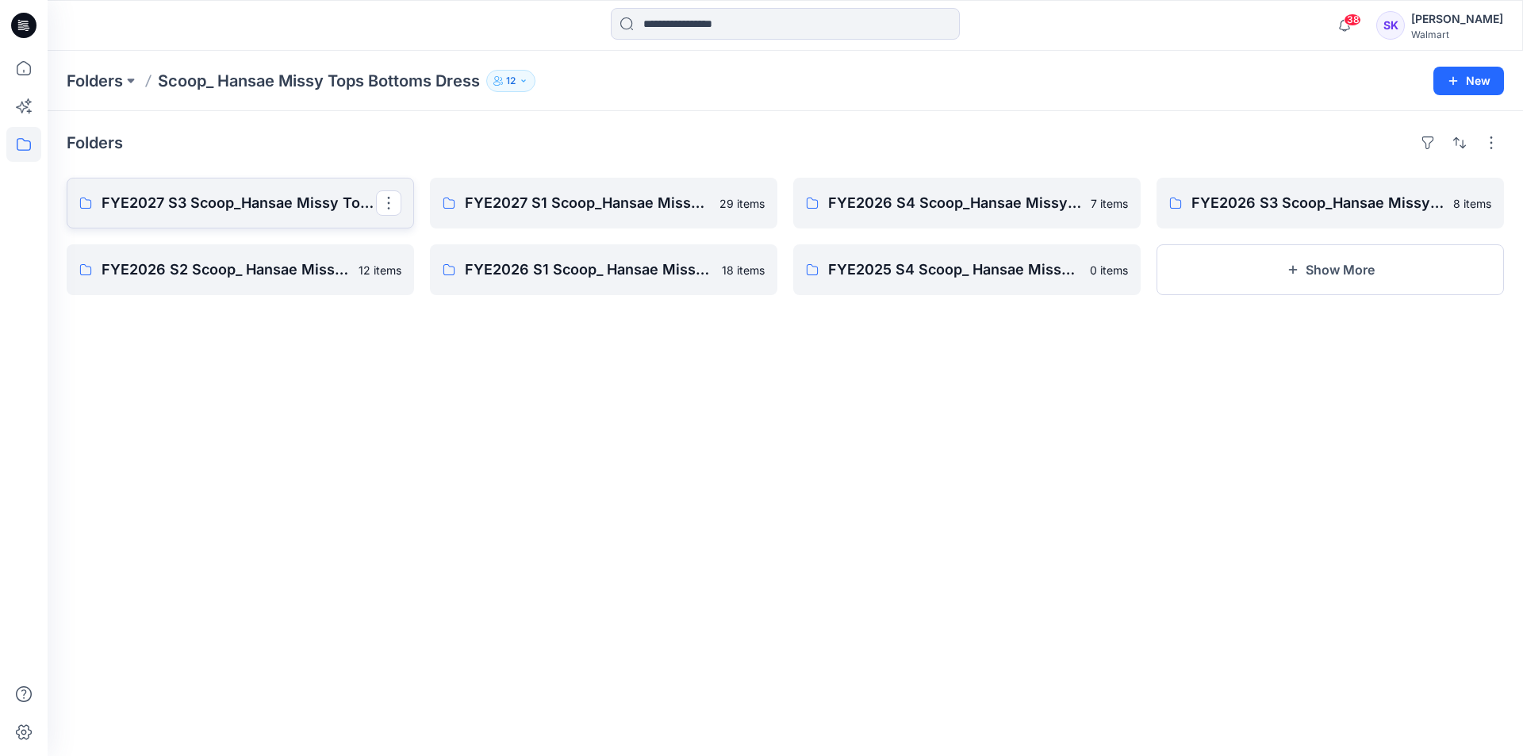
click at [330, 208] on p "FYE2027 S3 Scoop_Hansae Missy Tops Bottoms Dress Board" at bounding box center [239, 203] width 274 height 22
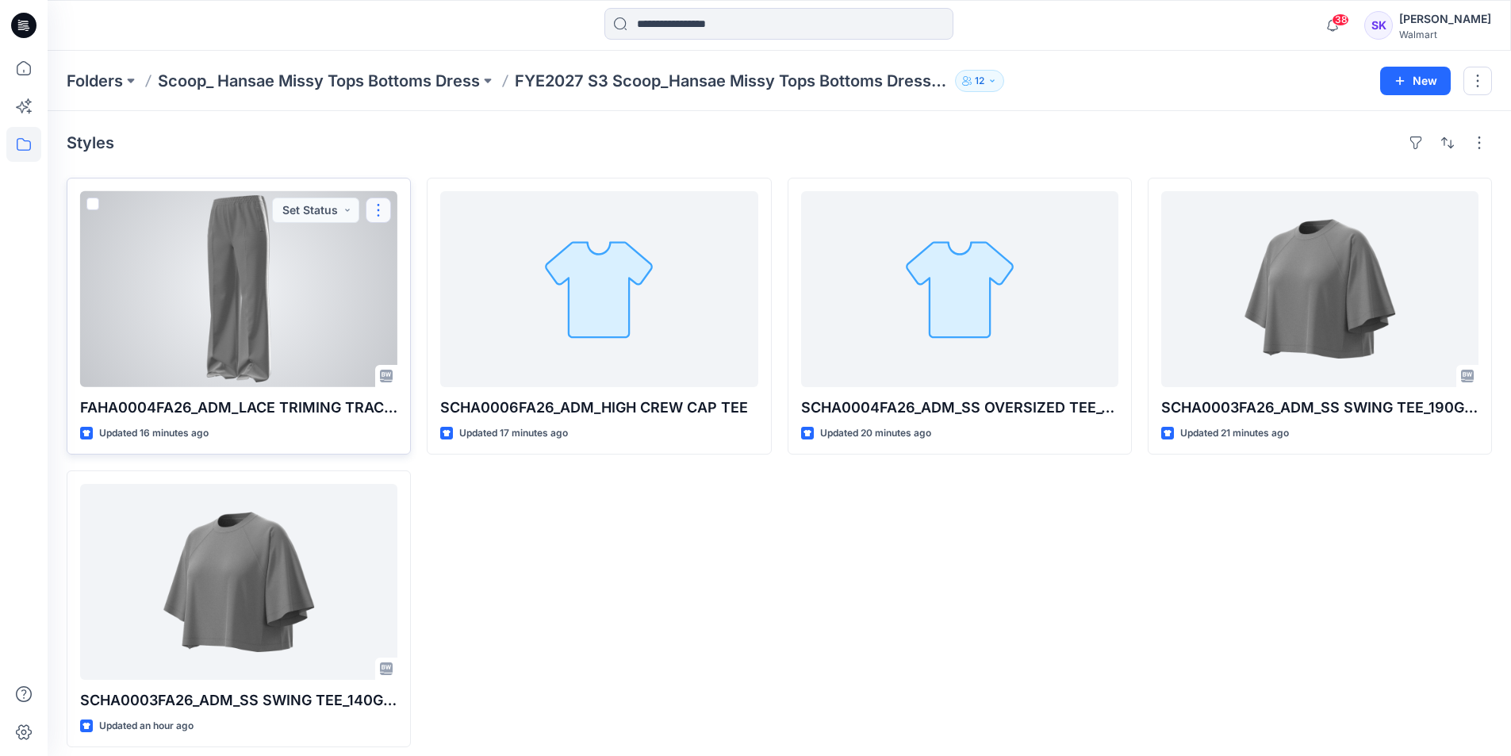
click at [380, 208] on button "button" at bounding box center [378, 209] width 25 height 25
click at [412, 251] on p "Edit" at bounding box center [407, 247] width 20 height 17
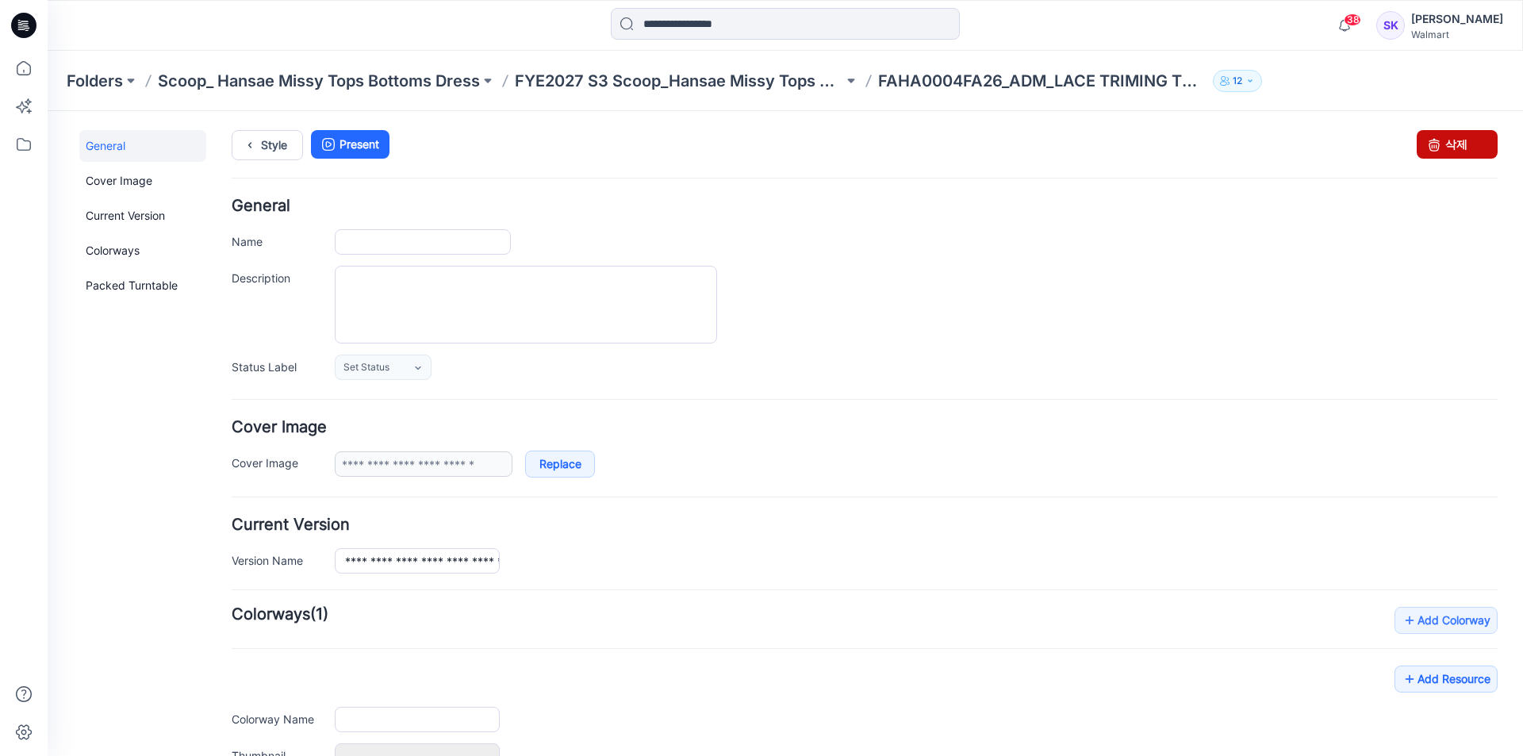
type input "**********"
click at [1470, 139] on link "삭제" at bounding box center [1456, 144] width 81 height 29
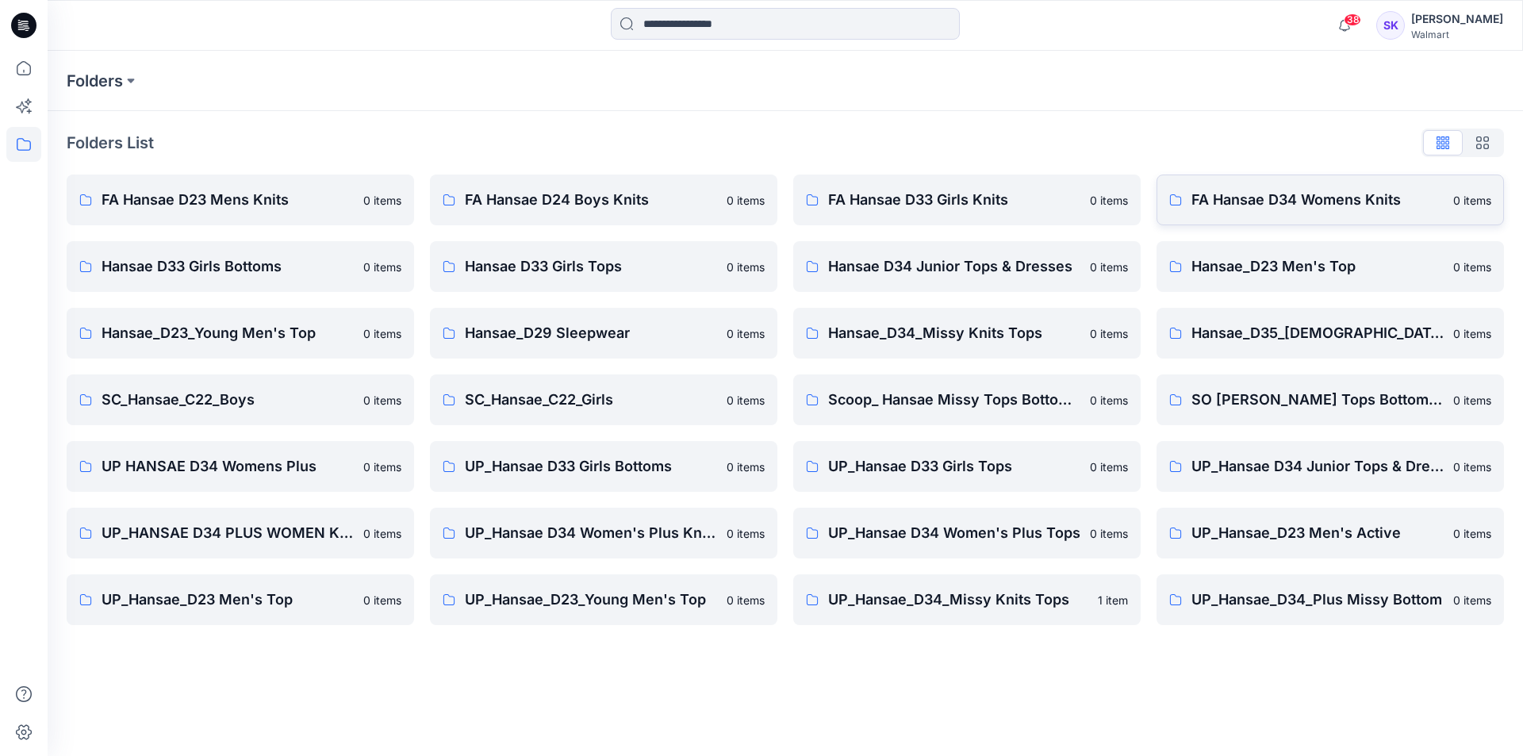
click at [1248, 204] on p "FA Hansae D34 Womens Knits" at bounding box center [1317, 200] width 252 height 22
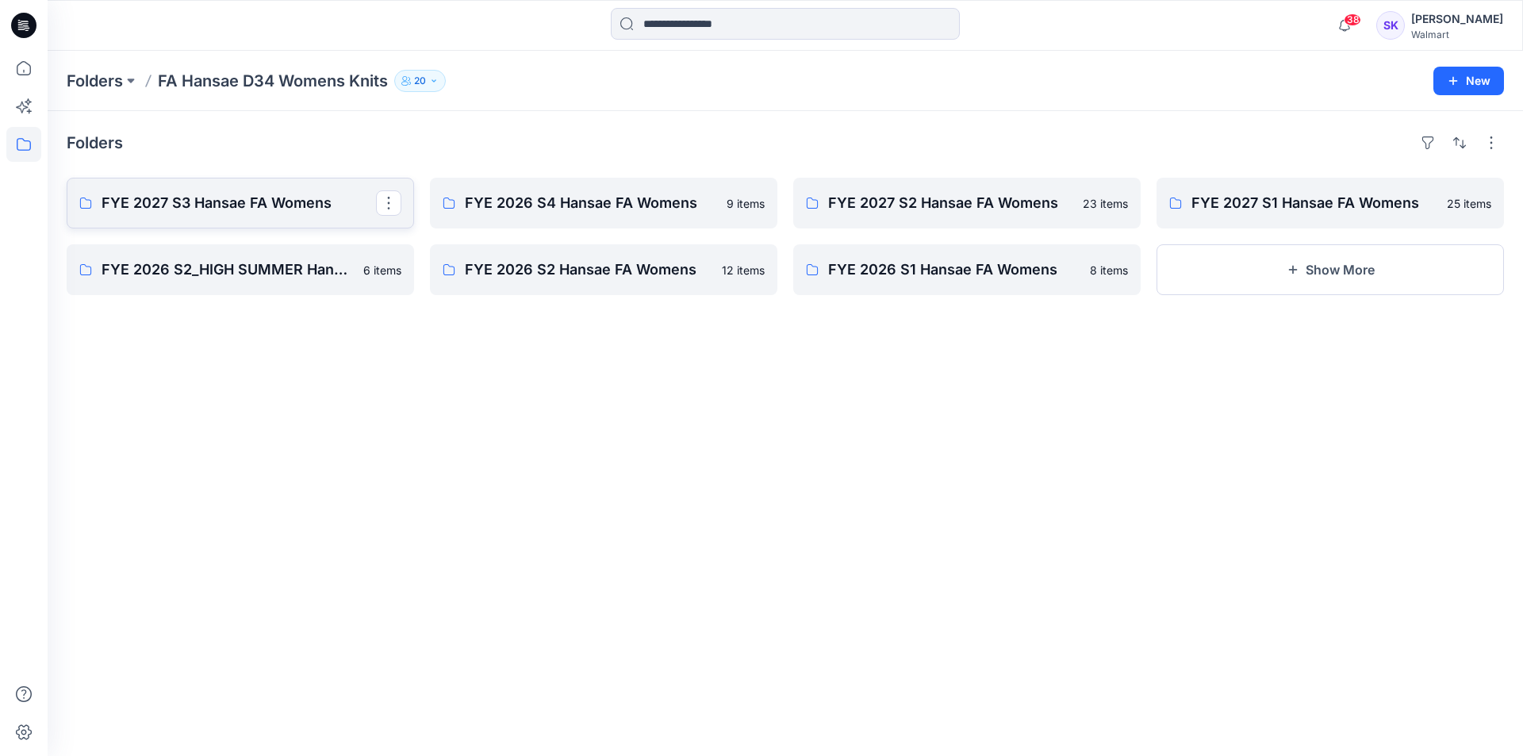
click at [295, 214] on link "FYE 2027 S3 Hansae FA Womens" at bounding box center [240, 203] width 347 height 51
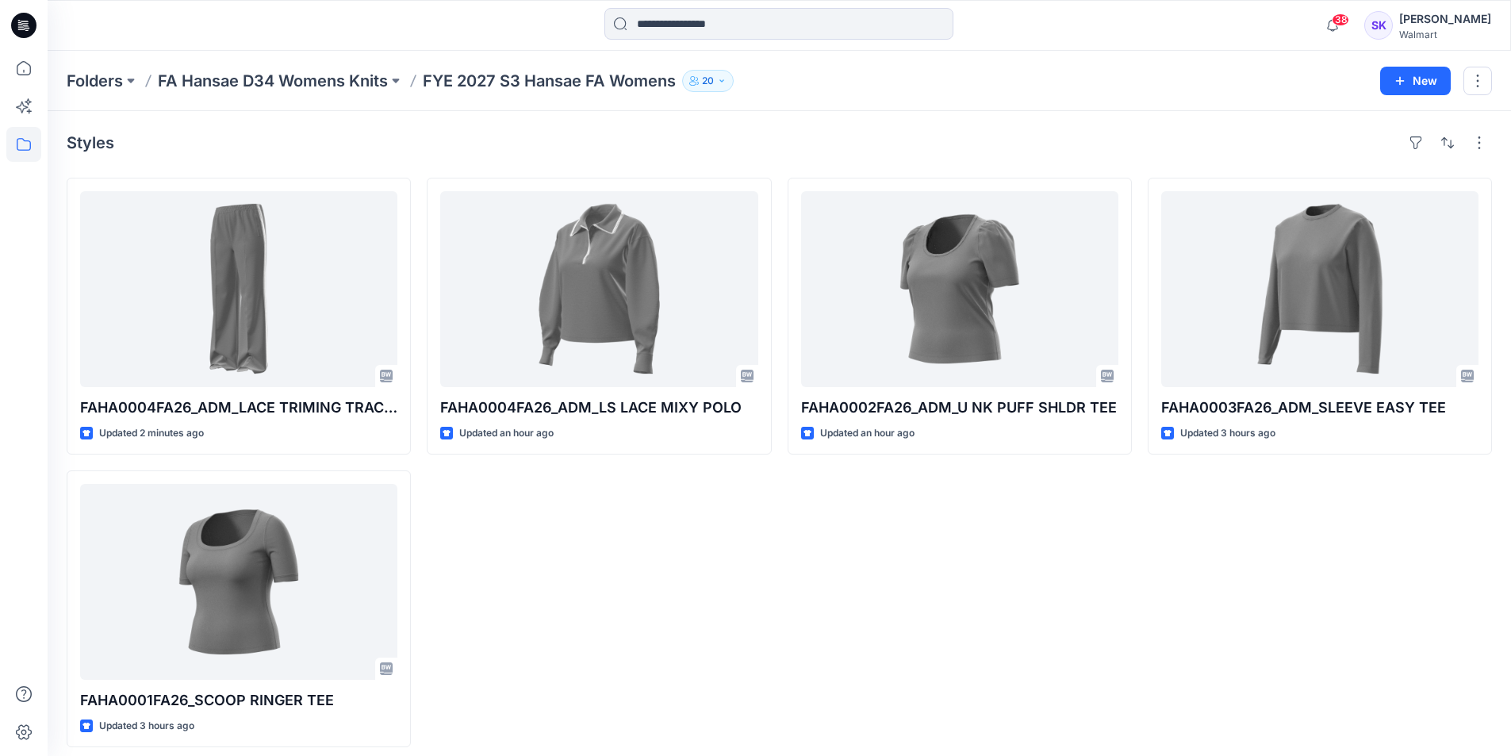
drag, startPoint x: 630, startPoint y: 526, endPoint x: 654, endPoint y: 520, distance: 24.4
click at [630, 526] on div "FAHA0004FA26_ADM_LS LACE MIXY POLO Updated an hour ago" at bounding box center [599, 462] width 344 height 569
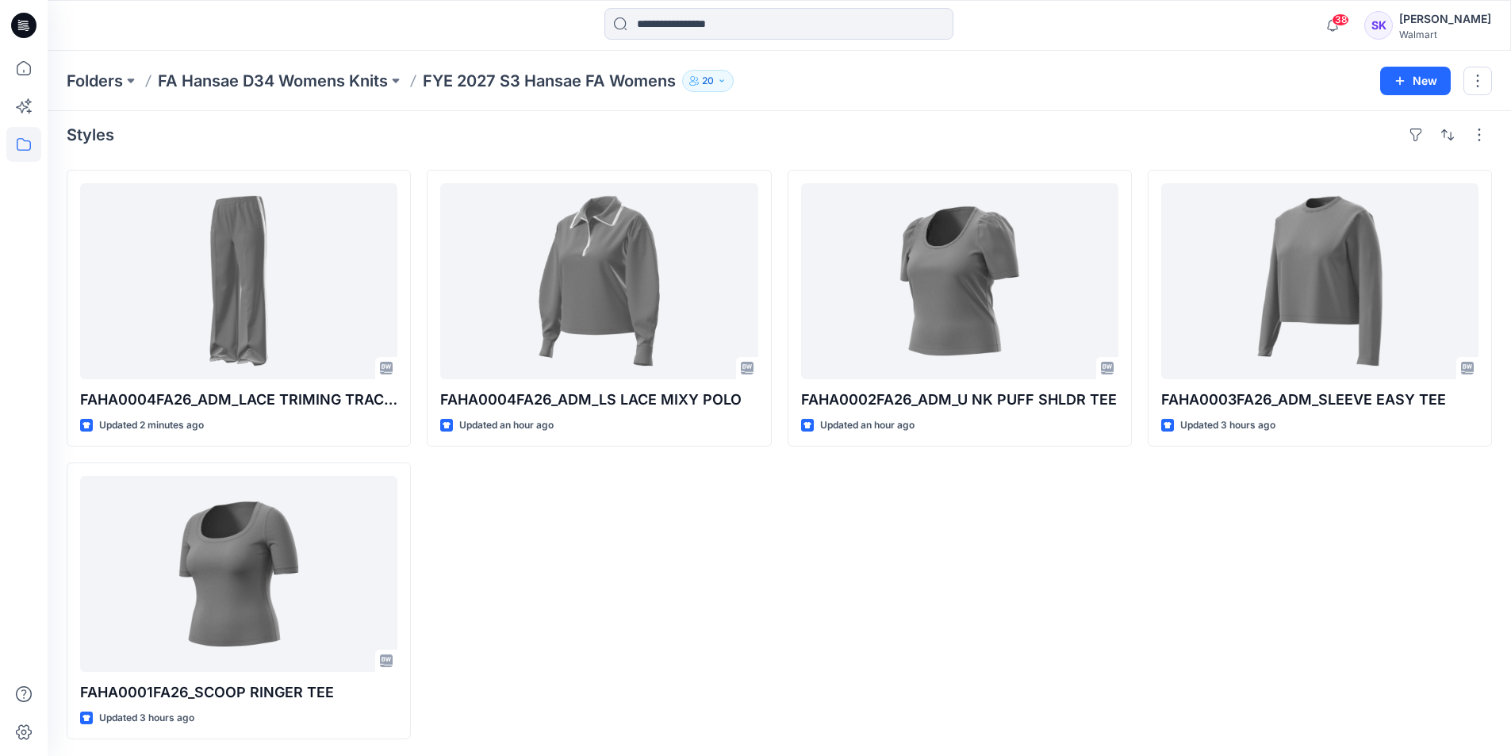
scroll to position [10, 0]
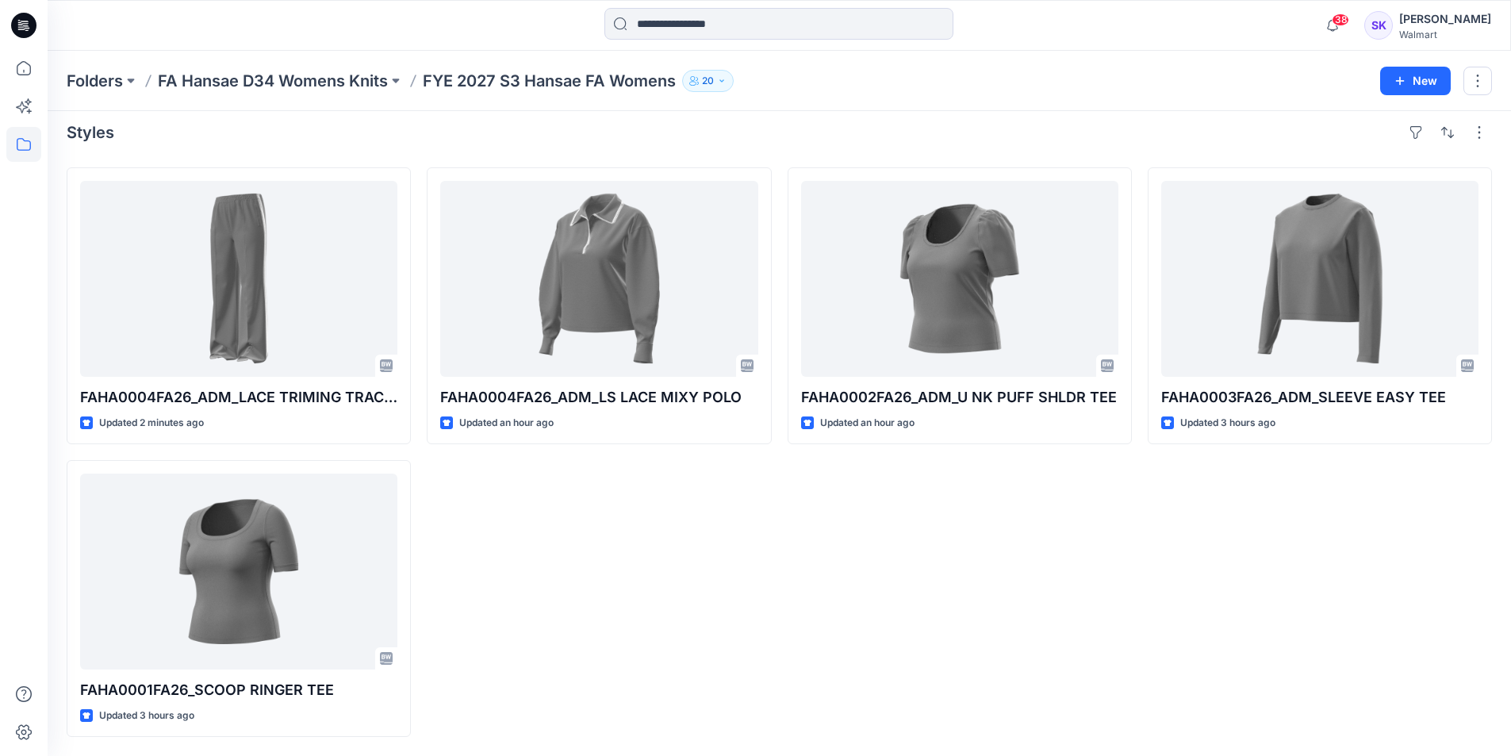
click at [567, 612] on div "FAHA0004FA26_ADM_LS LACE MIXY POLO Updated an hour ago" at bounding box center [599, 451] width 344 height 569
